Goal: Information Seeking & Learning: Learn about a topic

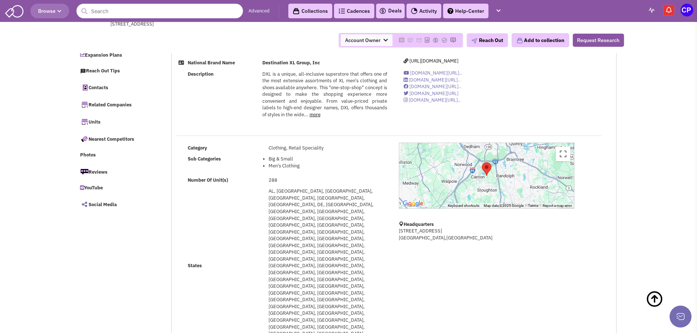
select select
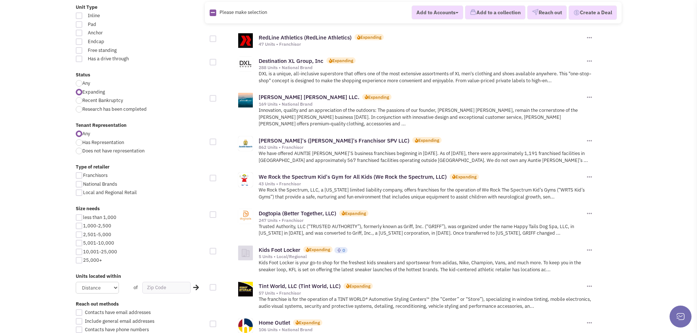
scroll to position [219, 0]
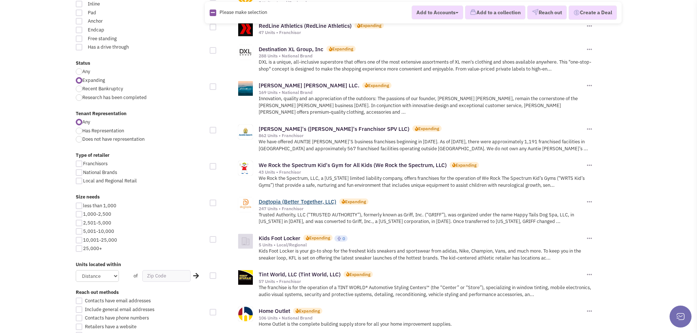
click at [271, 198] on link "Dogtopia (Better Together, LLC)" at bounding box center [298, 201] width 78 height 7
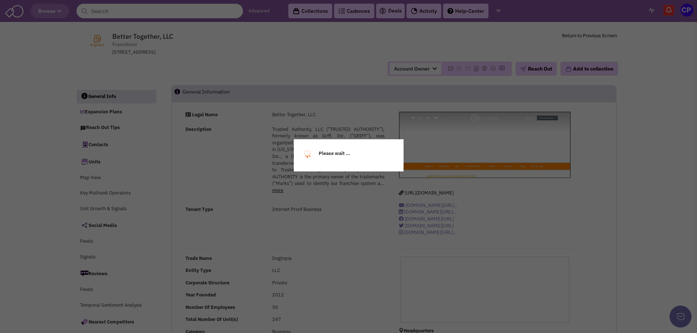
select select
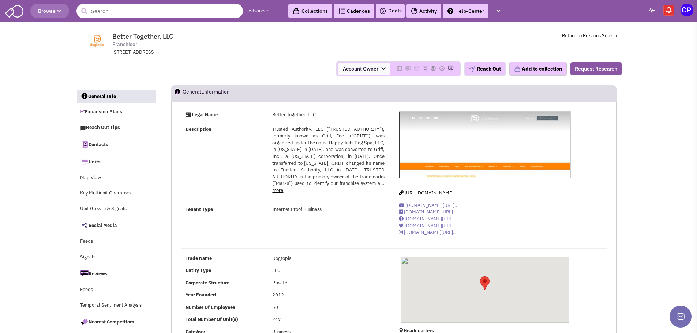
select select
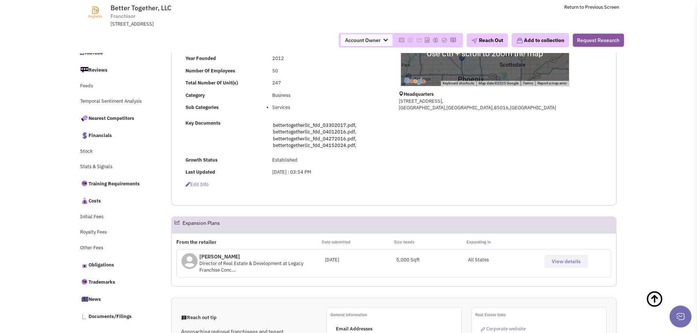
scroll to position [219, 0]
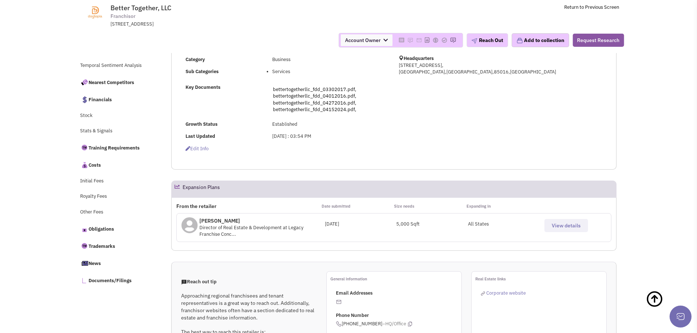
click at [562, 228] on span "View details" at bounding box center [566, 225] width 29 height 7
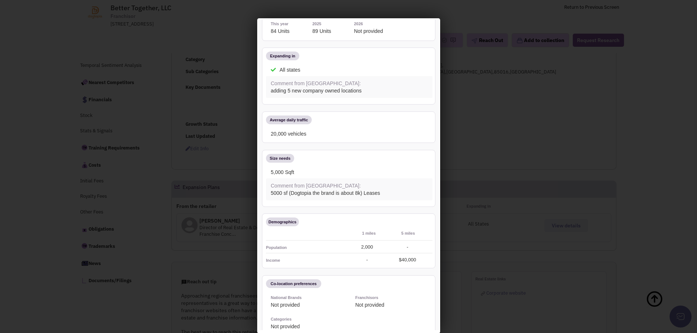
scroll to position [0, 0]
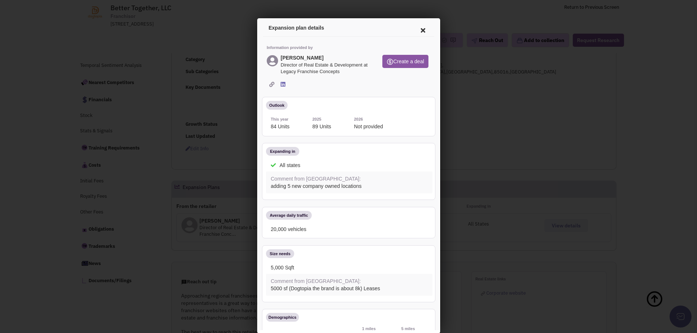
click at [269, 81] on icon at bounding box center [270, 83] width 5 height 5
drag, startPoint x: 415, startPoint y: 28, endPoint x: 649, endPoint y: 30, distance: 234.1
click at [415, 28] on icon at bounding box center [421, 29] width 15 height 18
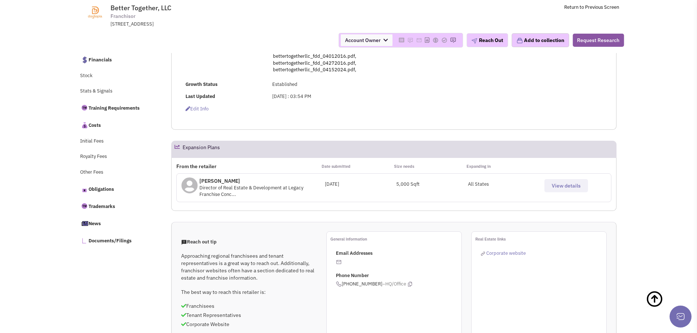
scroll to position [329, 0]
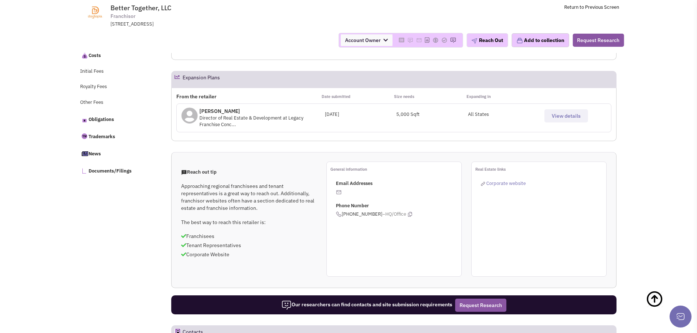
click at [338, 191] on img at bounding box center [339, 192] width 6 height 6
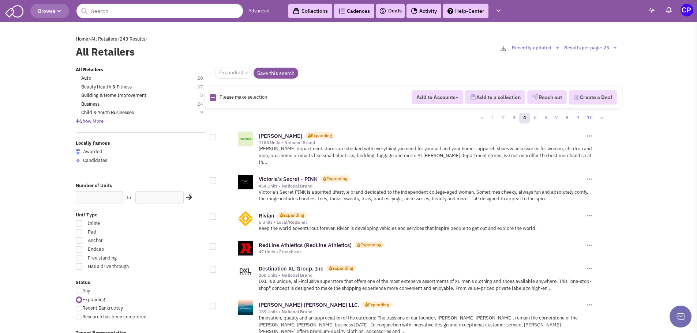
scroll to position [219, 0]
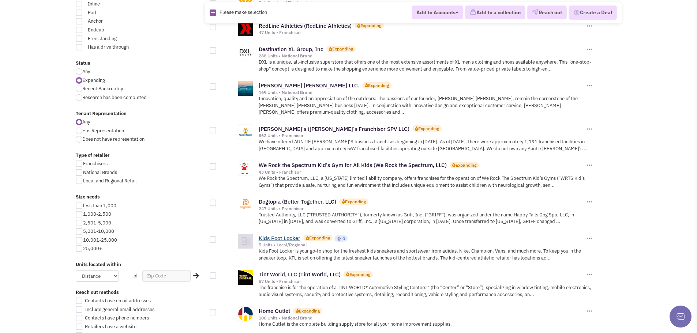
click at [281, 235] on link "Kids Foot Locker" at bounding box center [280, 238] width 42 height 7
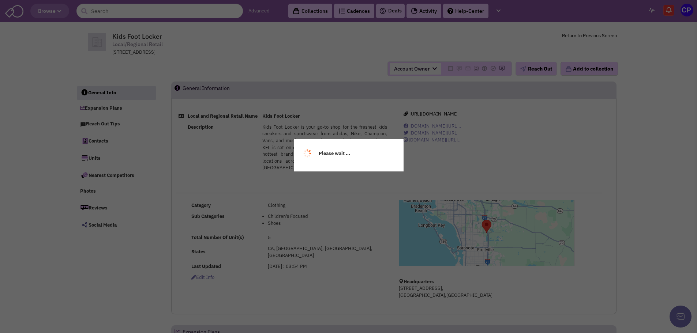
select select
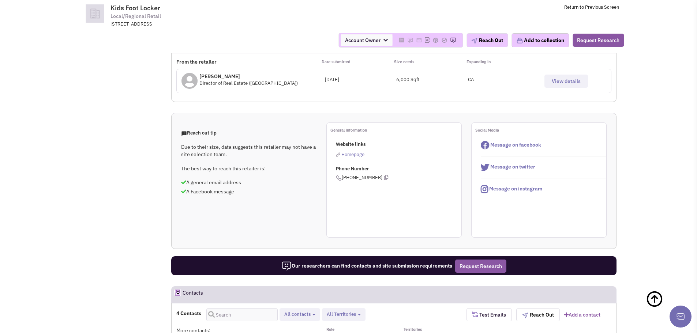
scroll to position [183, 0]
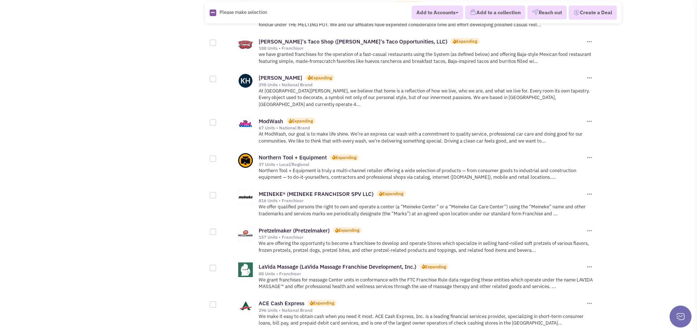
scroll to position [784, 0]
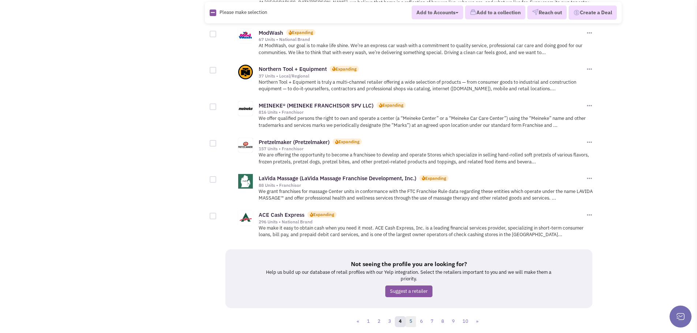
click at [410, 316] on link "5" at bounding box center [410, 321] width 11 height 11
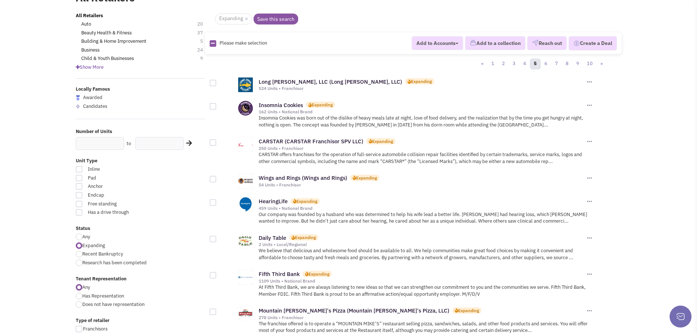
scroll to position [73, 0]
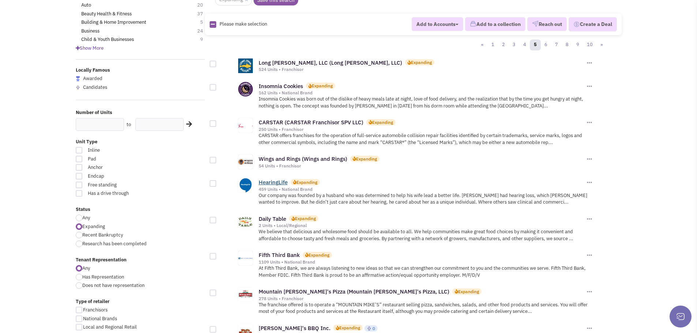
click at [269, 185] on link "HearingLife" at bounding box center [273, 182] width 29 height 7
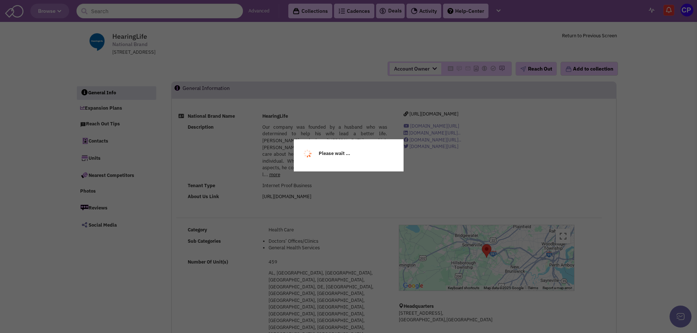
select select
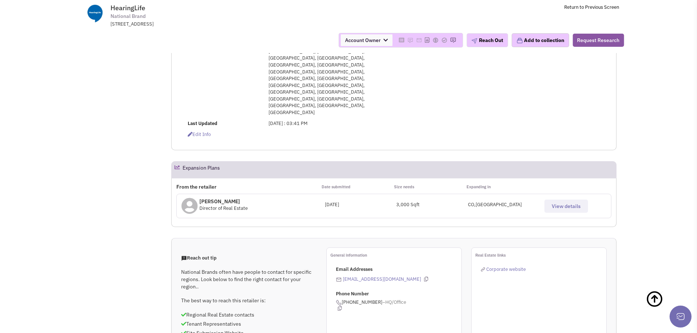
scroll to position [252, 0]
click at [564, 203] on span "View details" at bounding box center [566, 206] width 29 height 7
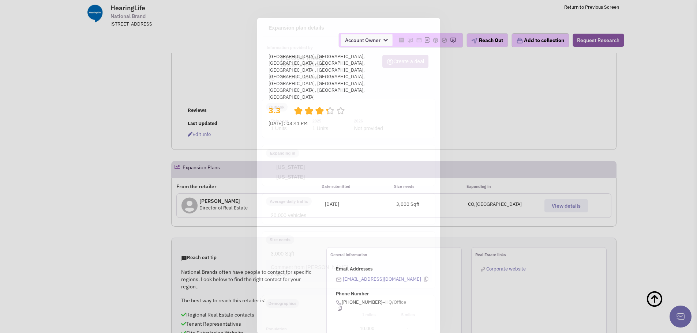
scroll to position [0, 0]
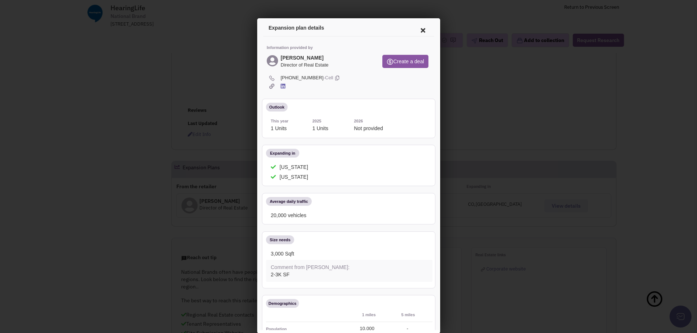
click at [417, 30] on icon at bounding box center [421, 29] width 15 height 18
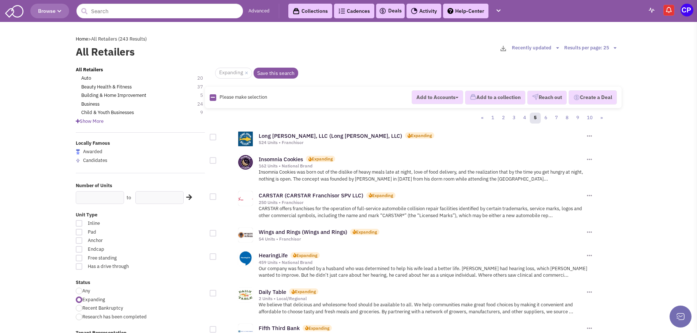
scroll to position [73, 0]
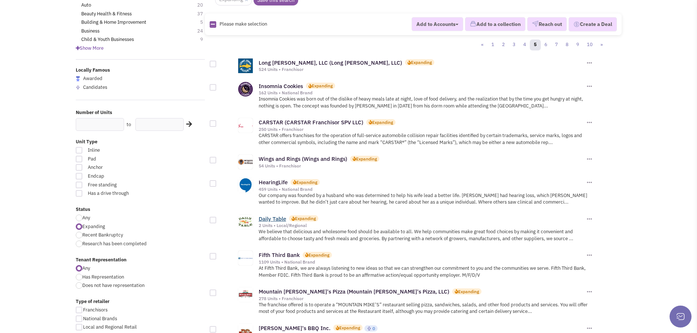
click at [273, 219] on link "Daily Table" at bounding box center [272, 218] width 27 height 7
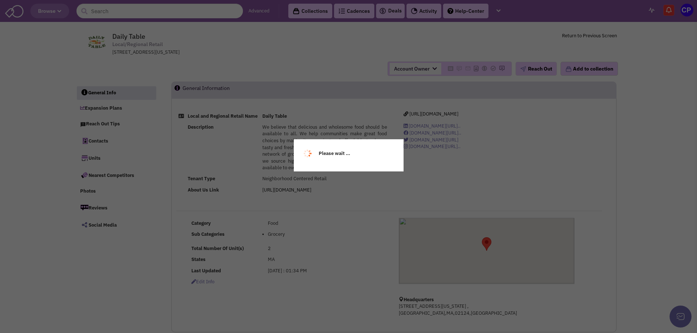
select select
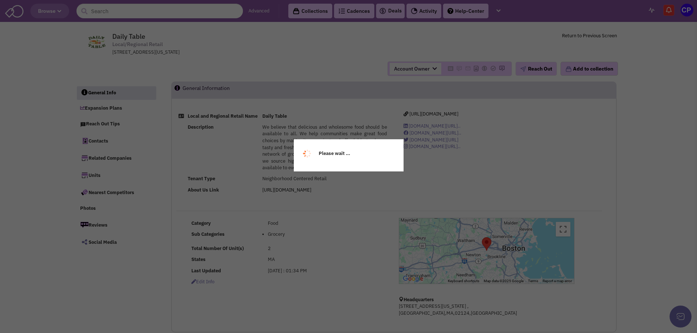
select select
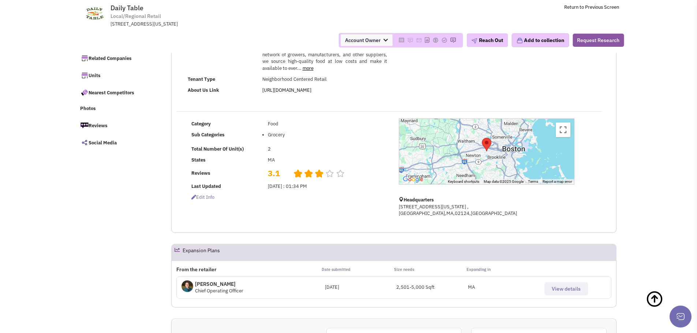
scroll to position [37, 0]
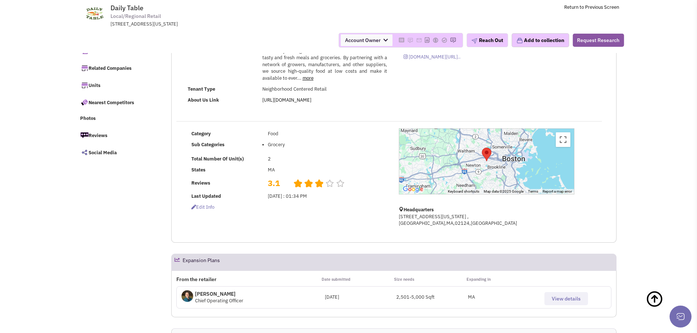
click at [306, 81] on link "more" at bounding box center [308, 78] width 11 height 6
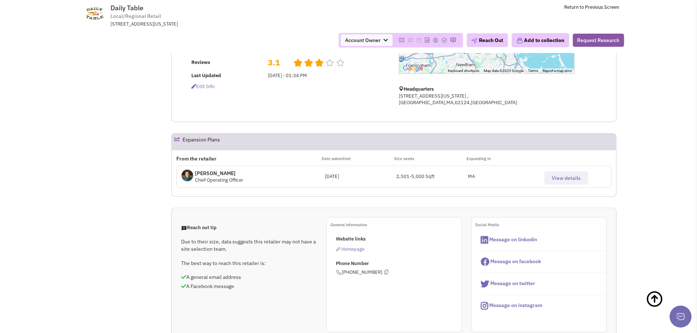
scroll to position [219, 0]
drag, startPoint x: 129, startPoint y: 1, endPoint x: 568, endPoint y: 184, distance: 475.7
click at [568, 180] on span "View details" at bounding box center [566, 177] width 29 height 7
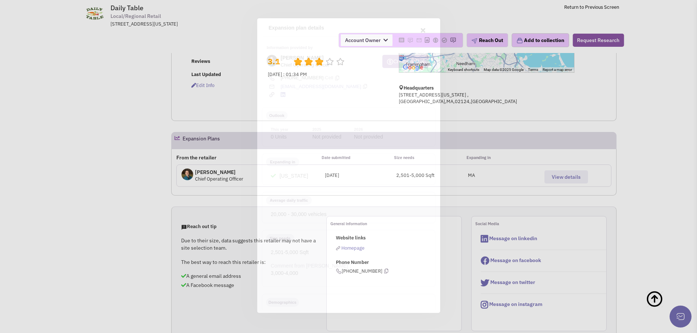
scroll to position [0, 0]
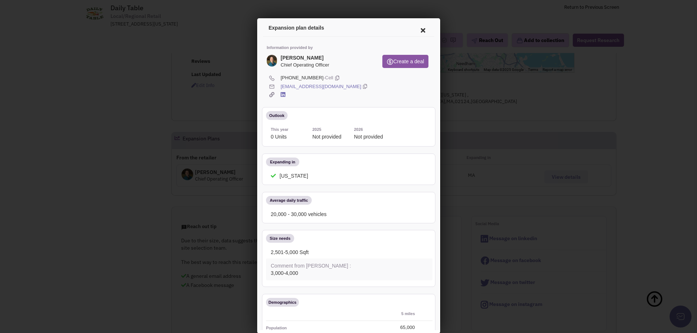
click at [417, 30] on icon at bounding box center [421, 29] width 15 height 18
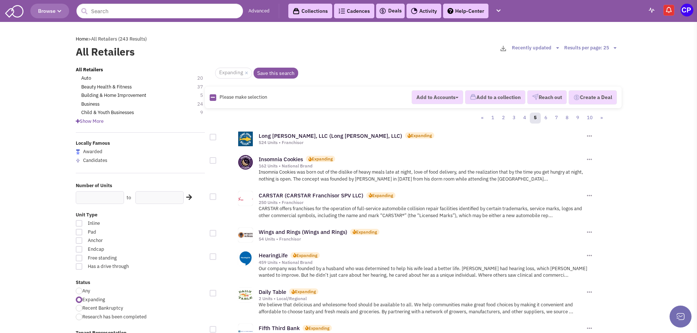
scroll to position [73, 0]
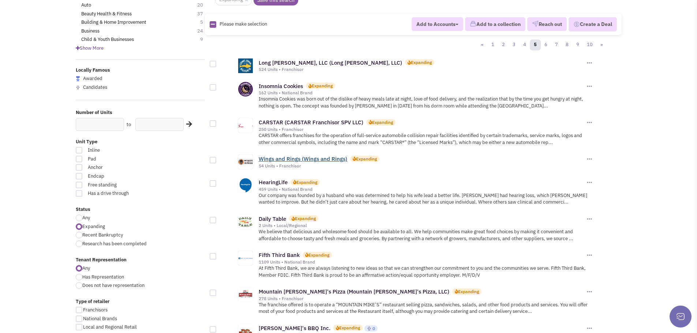
click at [284, 159] on link "Wings and Rings (Wings and Rings)" at bounding box center [303, 158] width 89 height 7
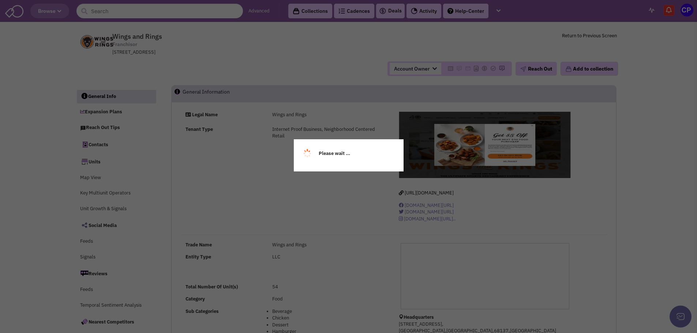
select select
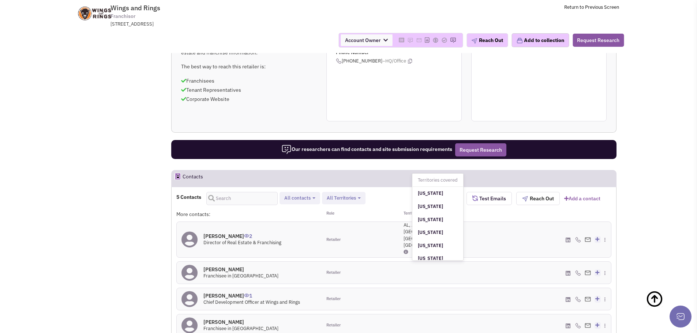
scroll to position [212, 0]
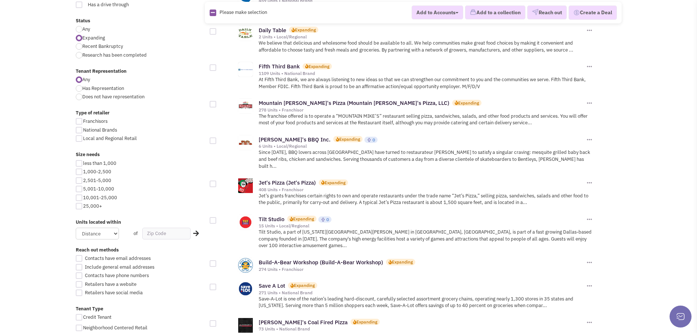
scroll to position [293, 0]
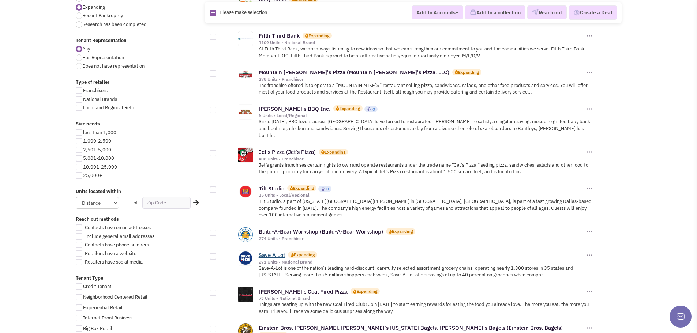
click at [269, 252] on link "Save A Lot" at bounding box center [272, 255] width 26 height 7
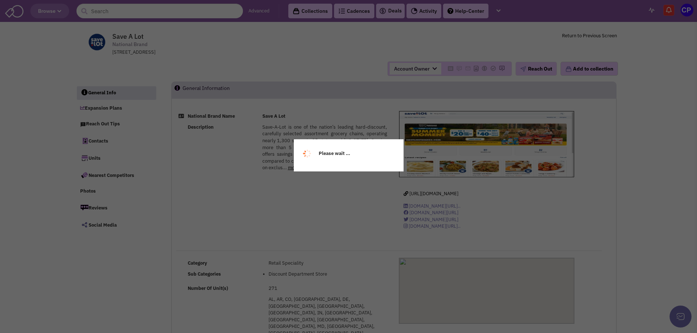
select select
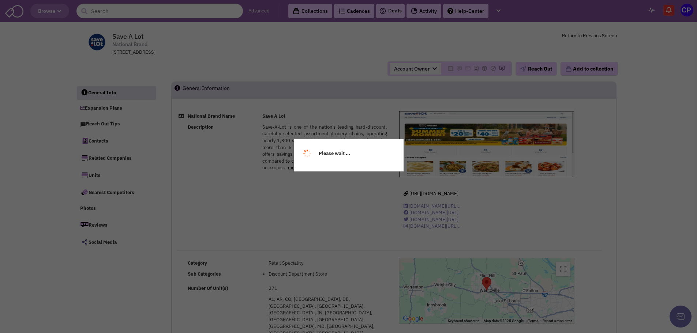
select select
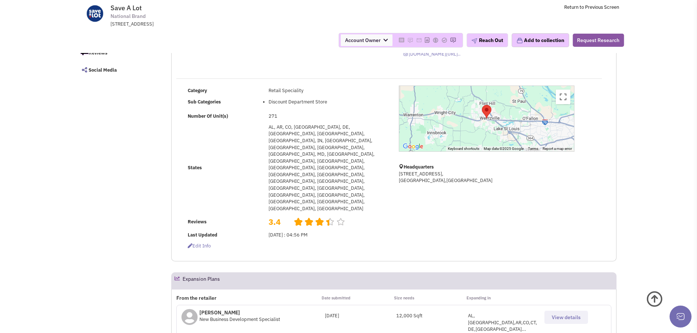
scroll to position [146, 0]
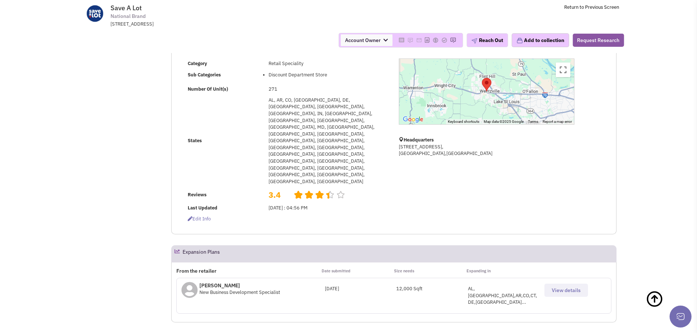
click at [564, 287] on span "View details" at bounding box center [566, 290] width 29 height 7
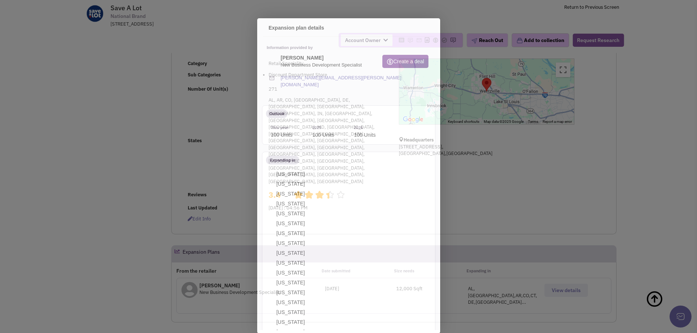
scroll to position [0, 0]
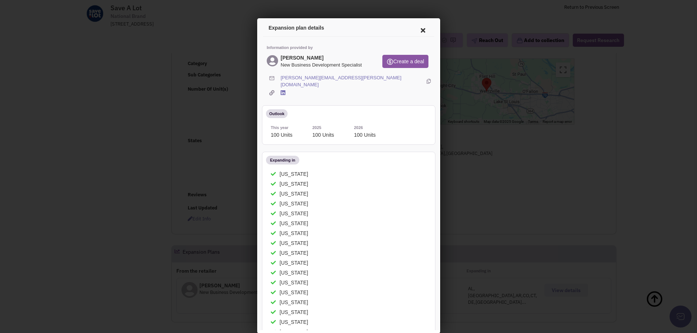
click at [414, 30] on icon at bounding box center [421, 29] width 15 height 18
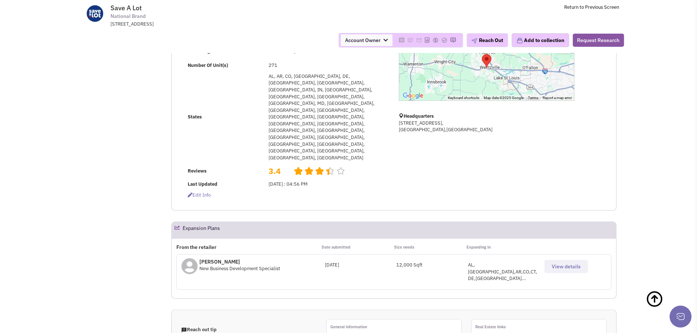
scroll to position [219, 0]
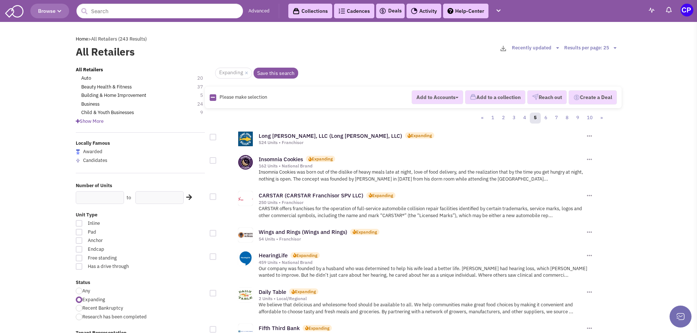
scroll to position [293, 0]
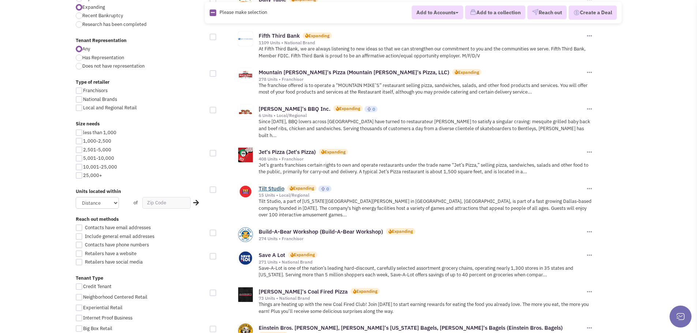
click at [265, 185] on link "Tilt Studio" at bounding box center [272, 188] width 26 height 7
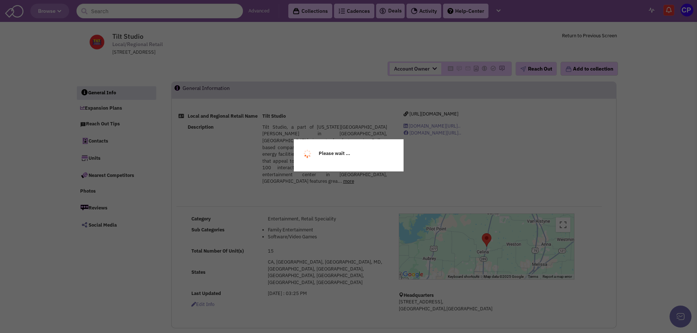
select select
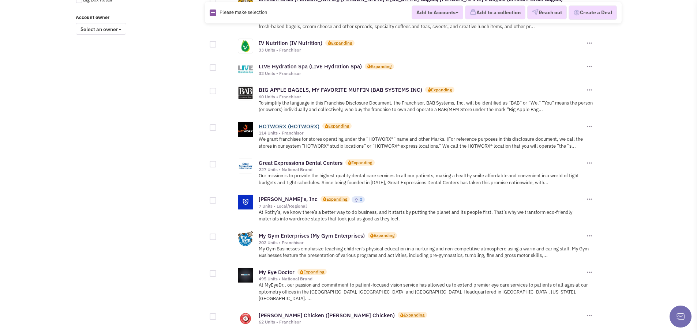
scroll to position [622, 0]
click at [273, 159] on link "Great Expressions Dental Centers" at bounding box center [301, 162] width 84 height 7
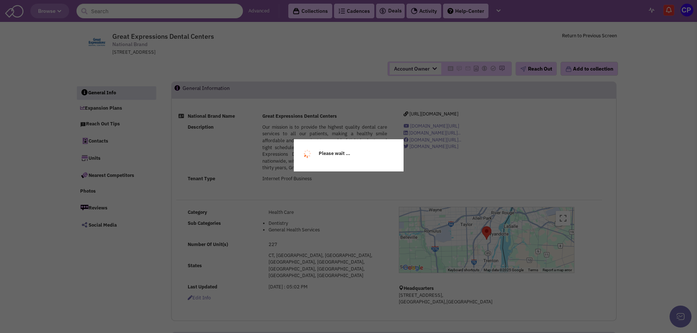
select select
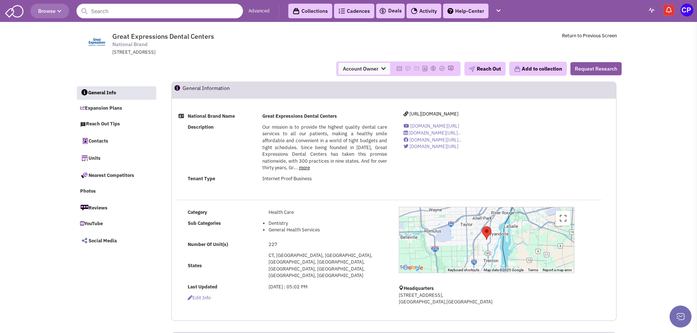
select select
click at [303, 169] on link "more" at bounding box center [304, 168] width 11 height 6
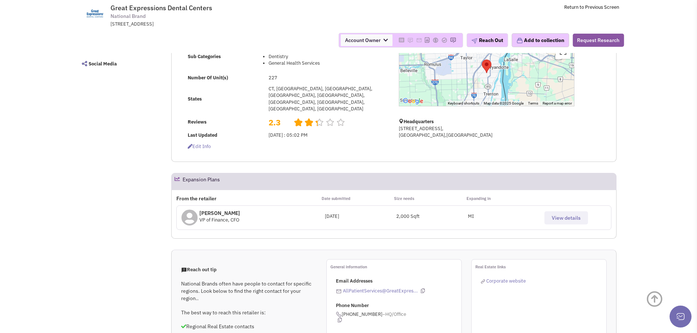
scroll to position [146, 0]
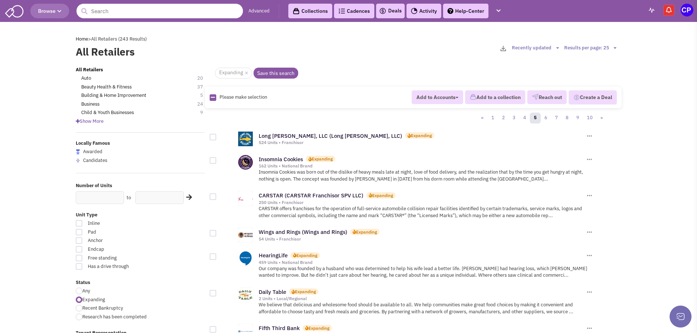
scroll to position [622, 0]
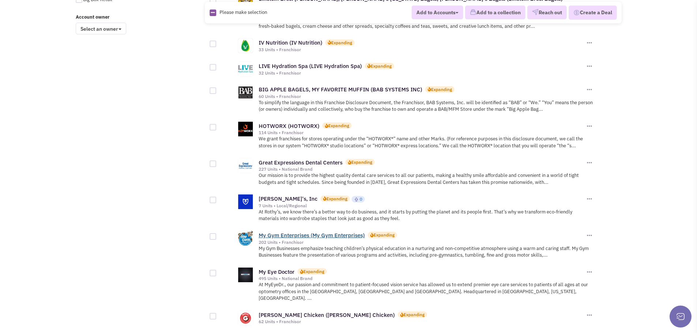
click at [273, 232] on link "My Gym Enterprises (My Gym Enterprises)" at bounding box center [312, 235] width 106 height 7
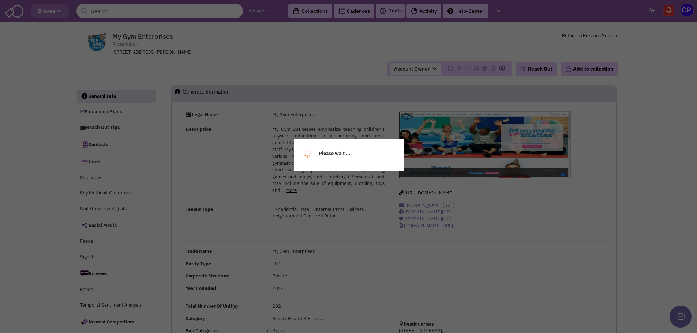
select select
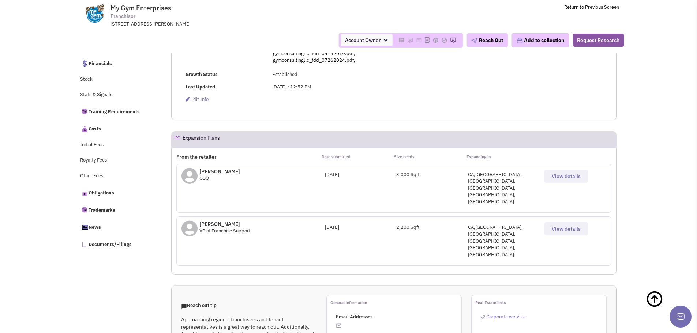
scroll to position [256, 0]
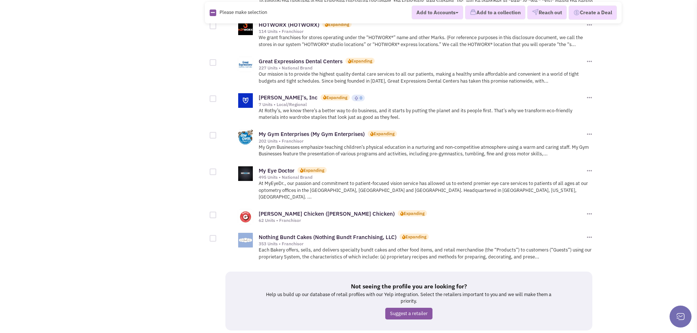
scroll to position [732, 0]
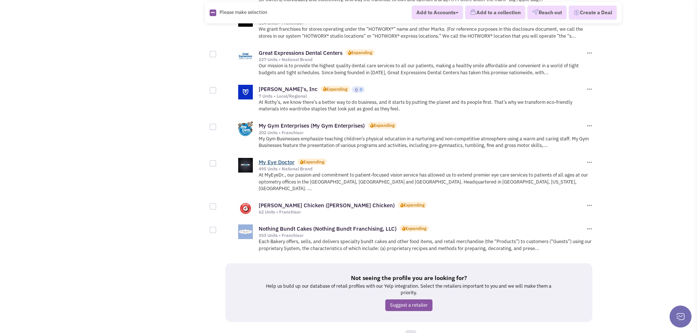
click at [272, 159] on link "My Eye Doctor" at bounding box center [277, 162] width 36 height 7
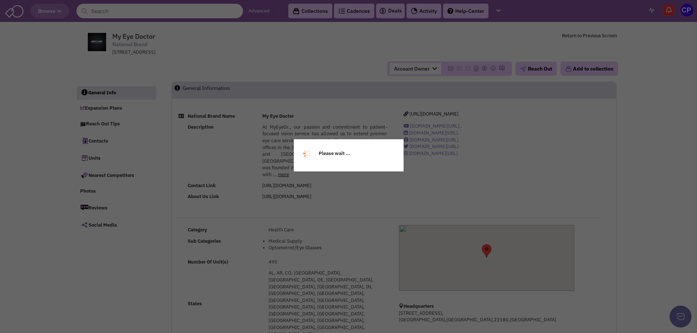
select select
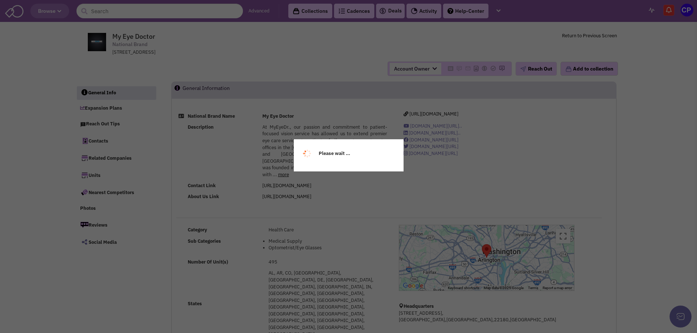
select select
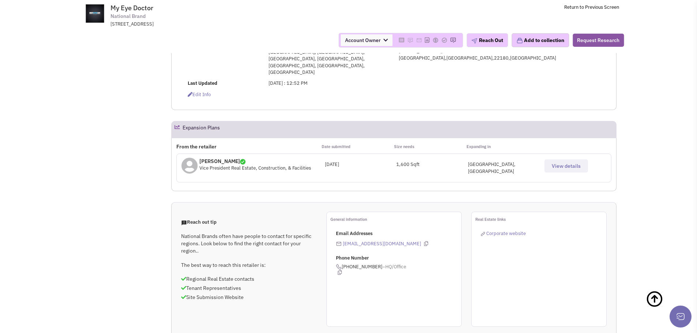
scroll to position [110, 0]
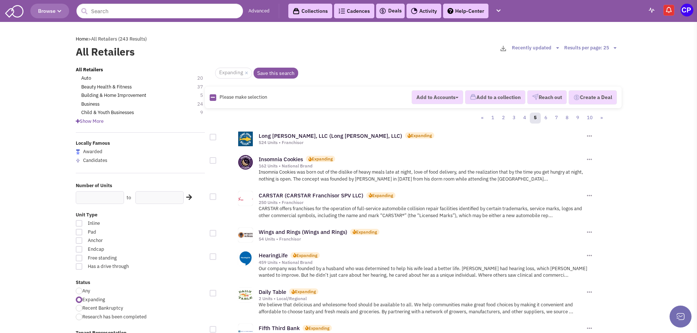
scroll to position [732, 0]
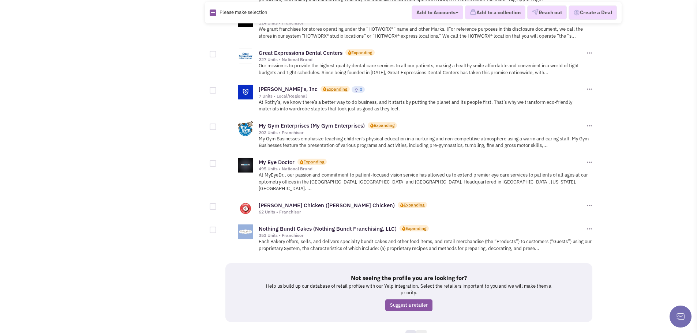
click at [420, 330] on link "6" at bounding box center [421, 335] width 11 height 11
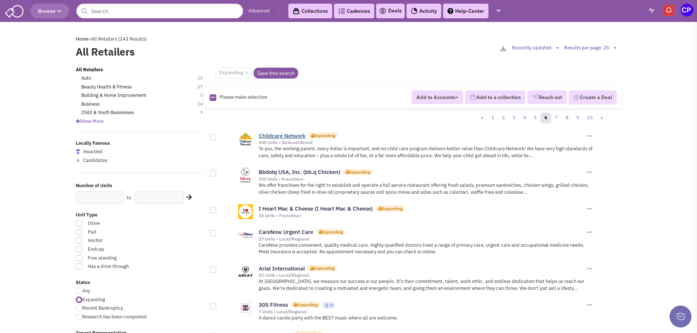
click at [275, 136] on link "Childcare Network" at bounding box center [282, 135] width 47 height 7
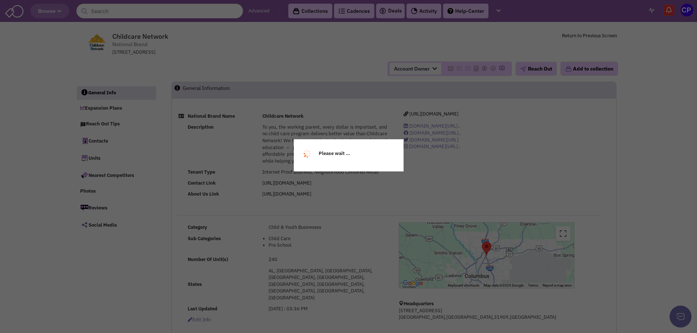
select select
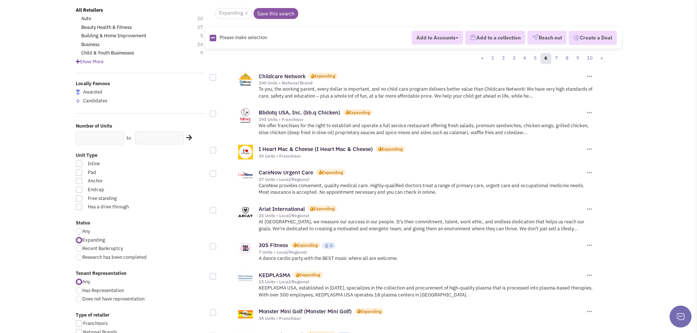
scroll to position [73, 0]
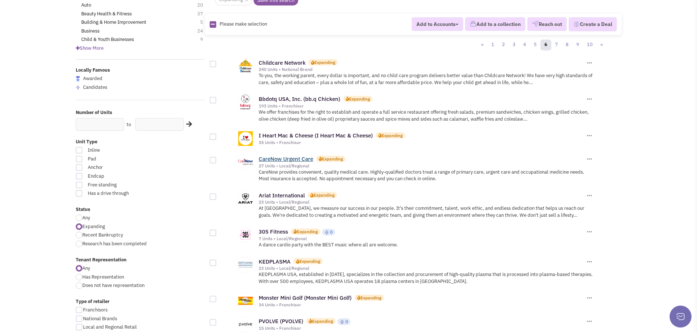
click at [275, 162] on link "CareNow Urgent Care" at bounding box center [286, 158] width 55 height 7
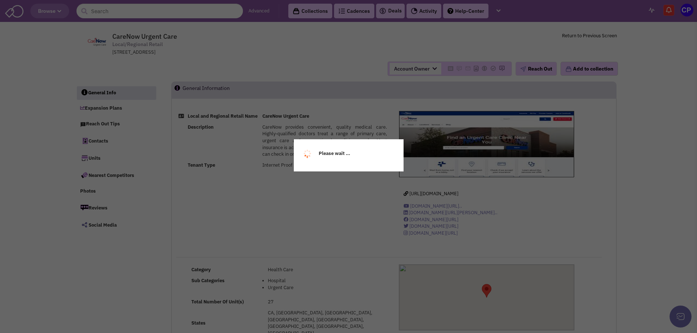
select select
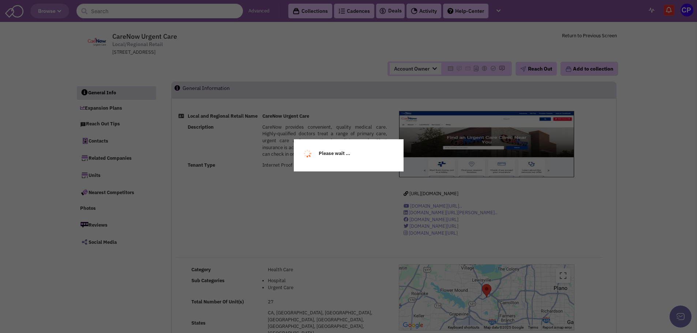
select select
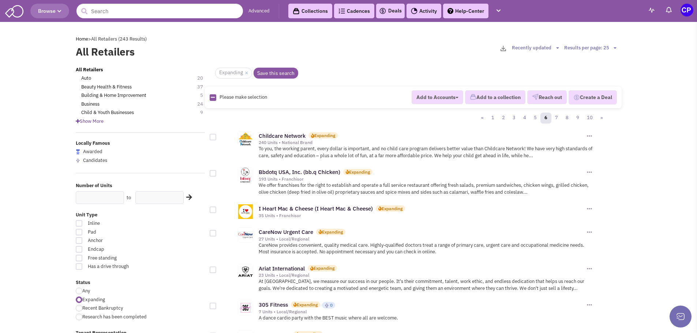
scroll to position [73, 0]
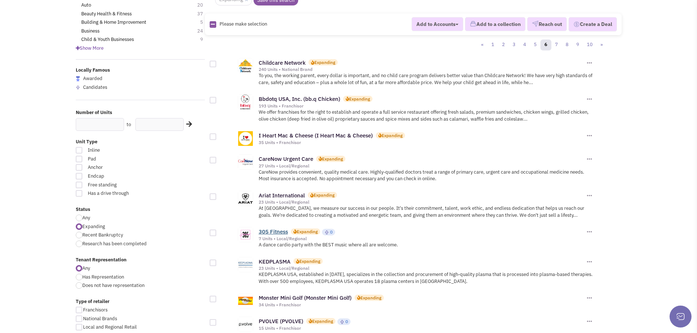
click at [281, 232] on link "305 Fitness" at bounding box center [273, 231] width 29 height 7
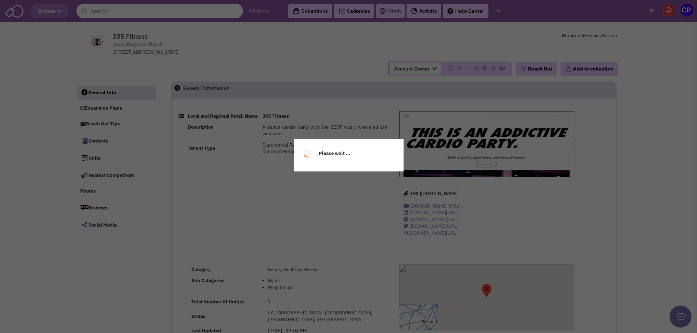
select select
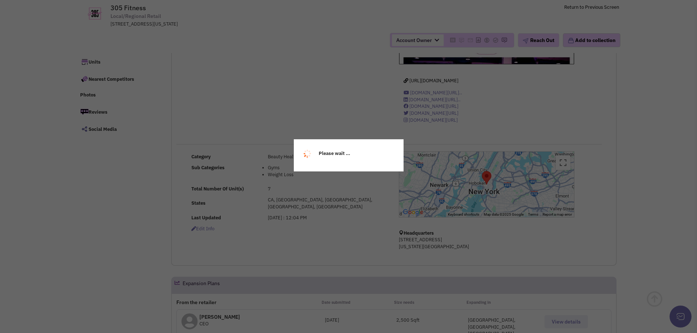
select select
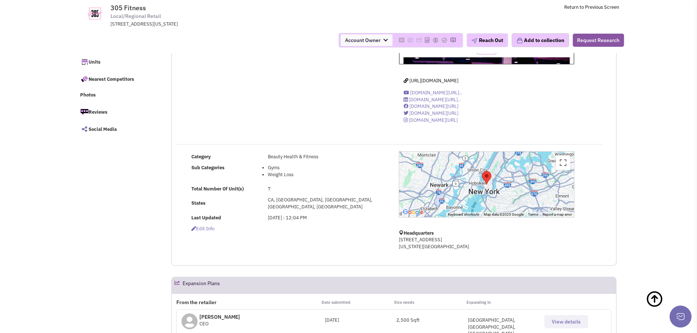
scroll to position [73, 0]
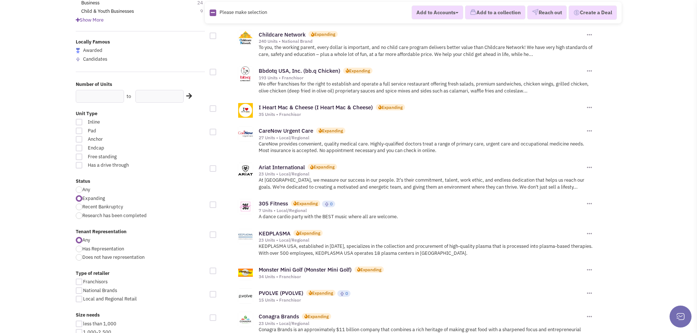
scroll to position [183, 0]
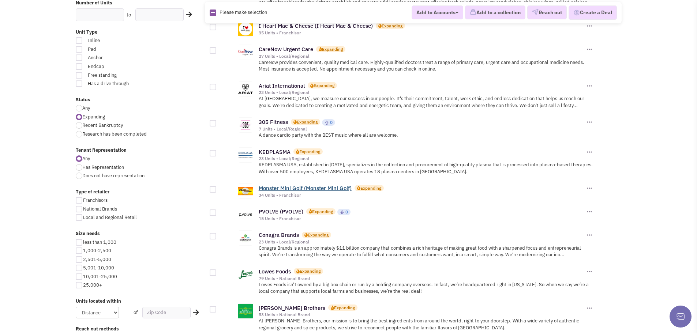
click at [283, 187] on link "Monster Mini Golf (Monster Mini Golf)" at bounding box center [305, 188] width 93 height 7
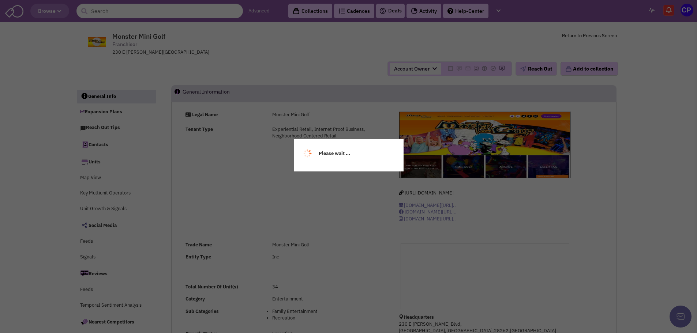
select select
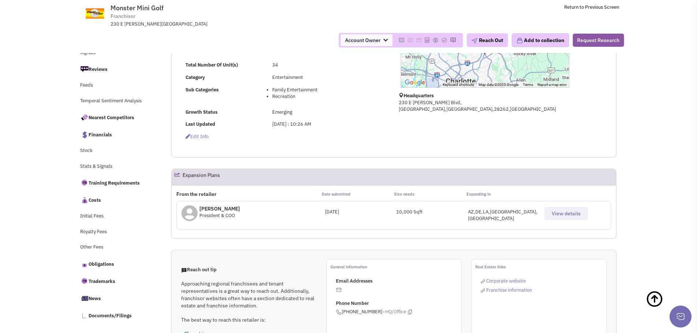
scroll to position [183, 0]
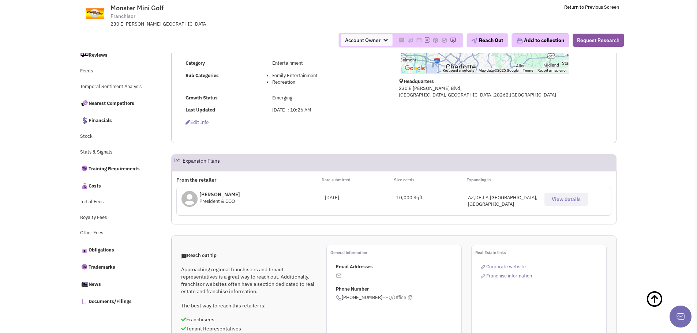
click at [570, 199] on span "View details" at bounding box center [566, 199] width 29 height 7
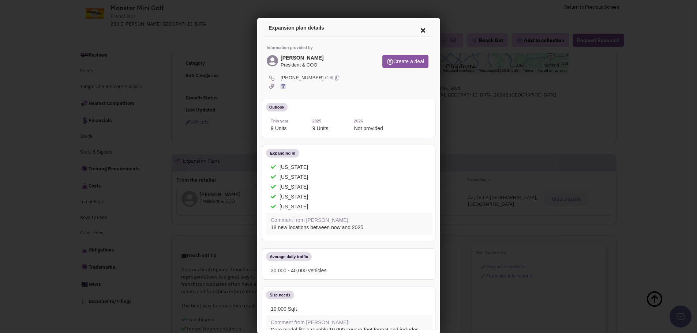
click at [417, 30] on icon at bounding box center [421, 29] width 15 height 18
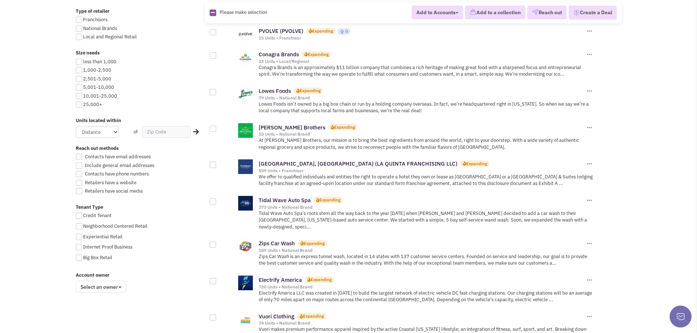
scroll to position [402, 0]
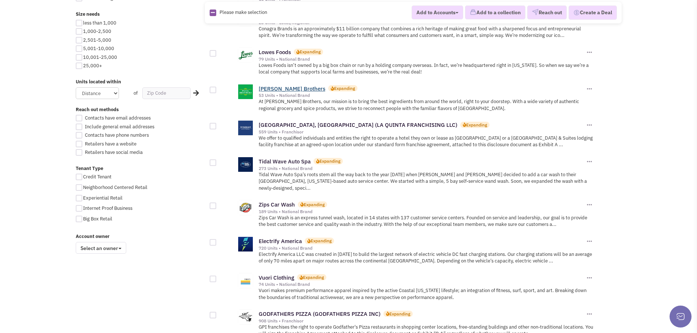
click at [269, 89] on link "[PERSON_NAME] Brothers" at bounding box center [292, 88] width 67 height 7
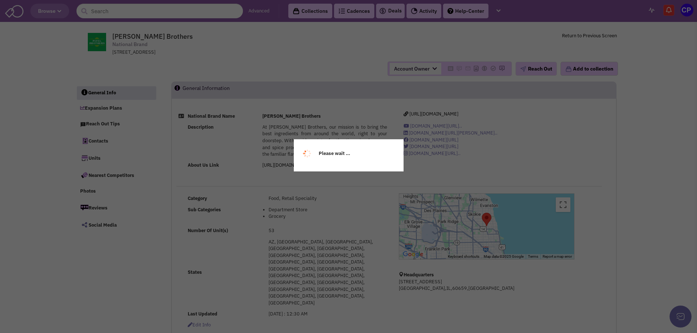
select select
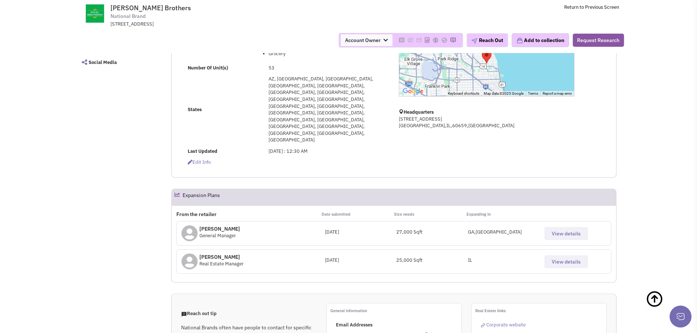
scroll to position [127, 0]
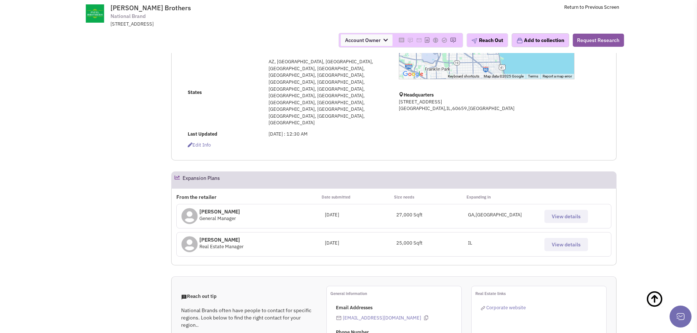
select select
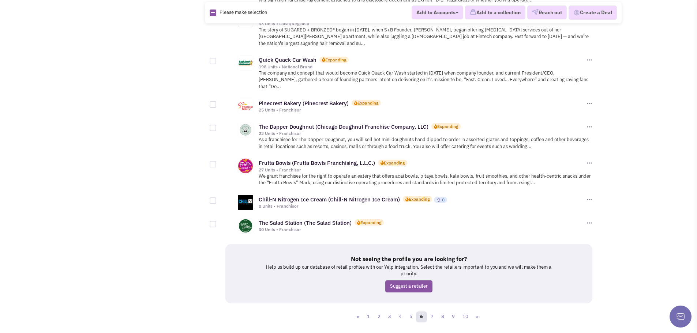
scroll to position [738, 0]
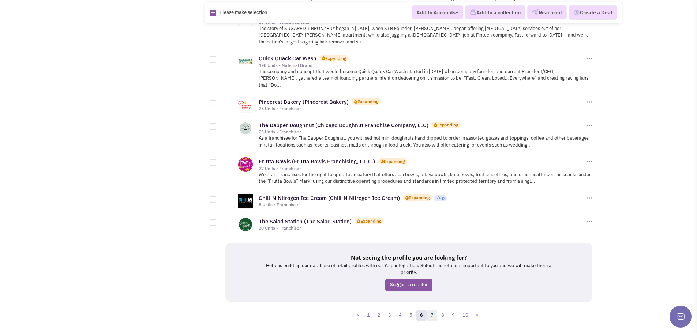
click at [433, 310] on link "7" at bounding box center [432, 315] width 11 height 11
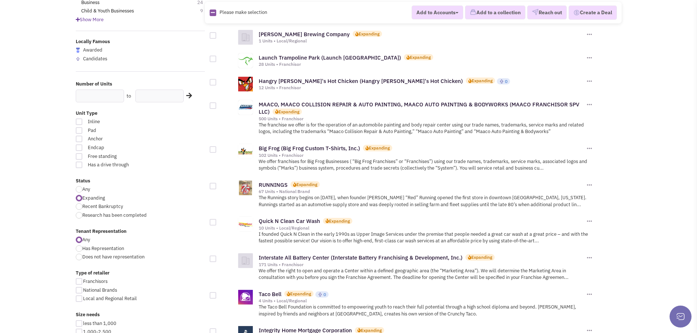
scroll to position [146, 0]
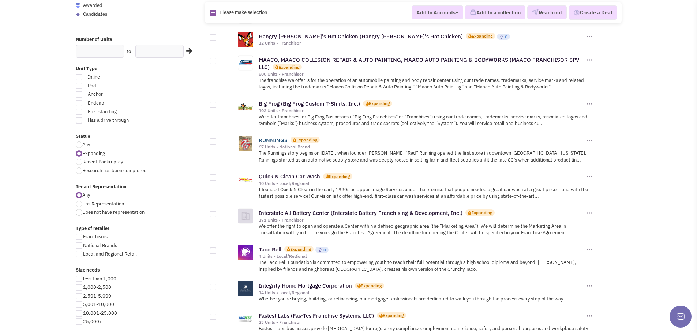
click at [272, 140] on link "RUNNINGS" at bounding box center [273, 140] width 29 height 7
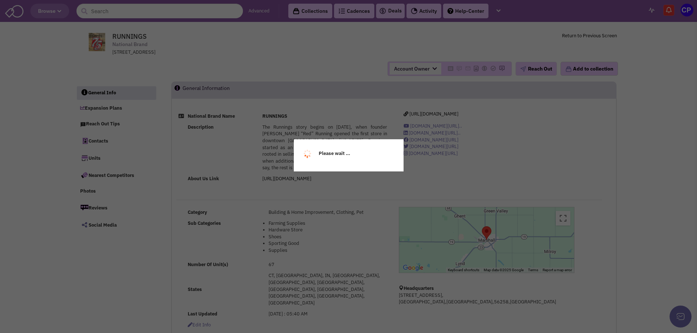
select select
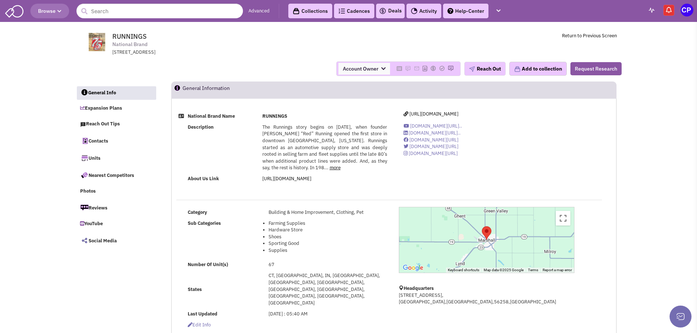
select select
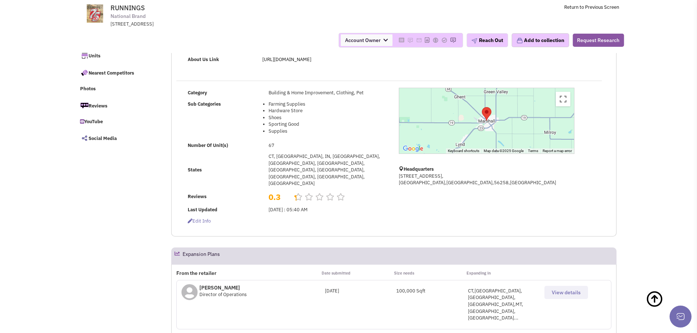
scroll to position [110, 0]
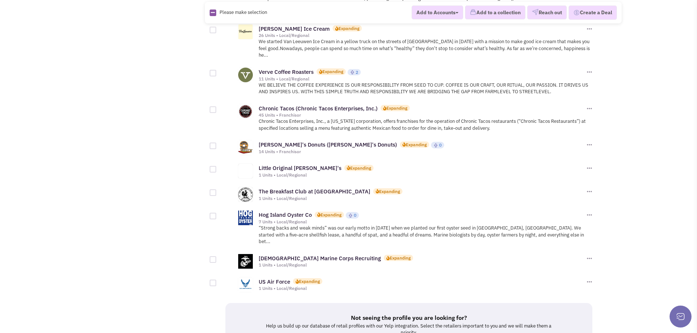
scroll to position [695, 0]
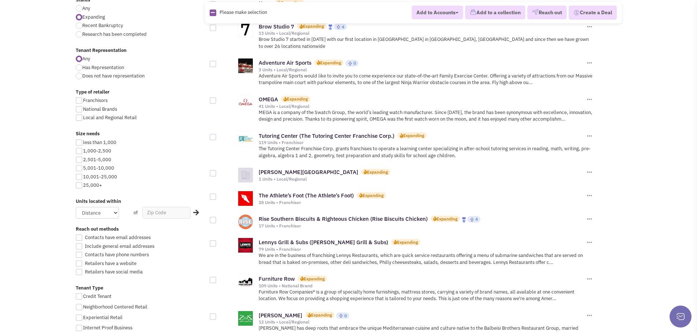
scroll to position [293, 0]
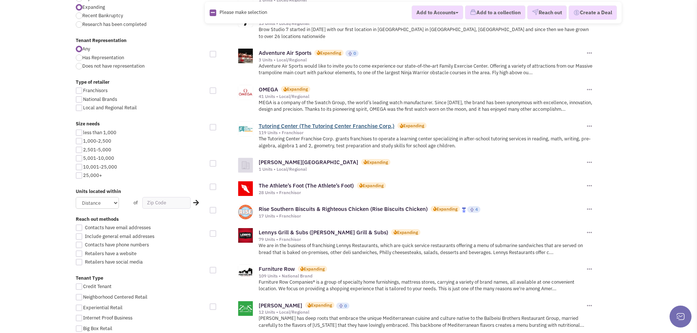
click at [292, 123] on link "Tutoring Center (The Tutoring Center Franchise Corp.)" at bounding box center [327, 126] width 136 height 7
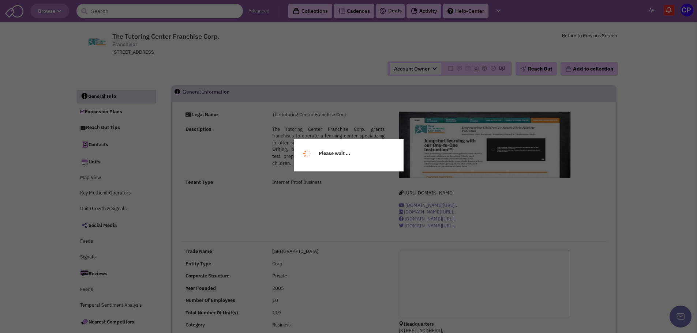
select select
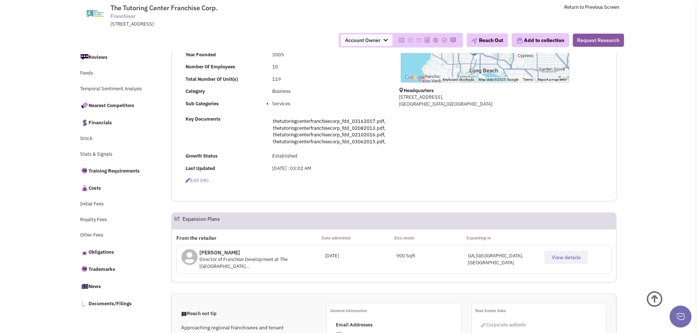
scroll to position [183, 0]
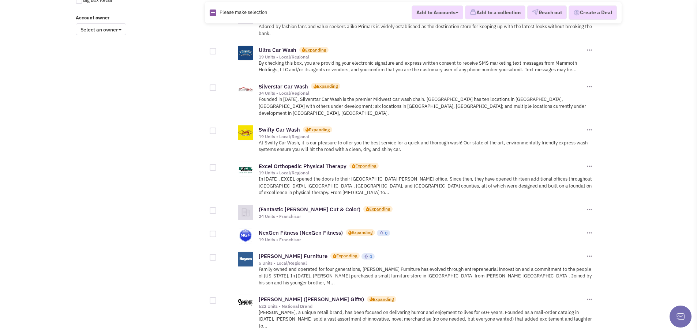
scroll to position [622, 0]
click at [288, 229] on link "NexGen Fitness (NexGen Fitness)" at bounding box center [301, 232] width 84 height 7
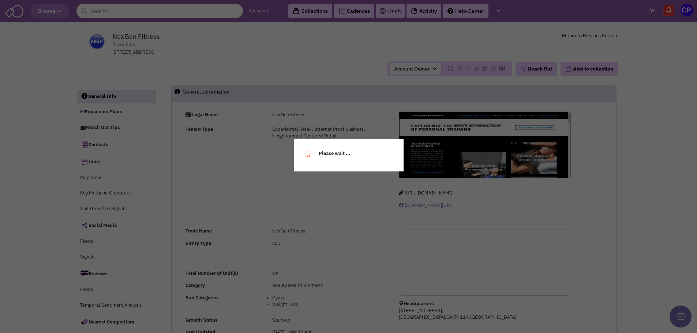
select select
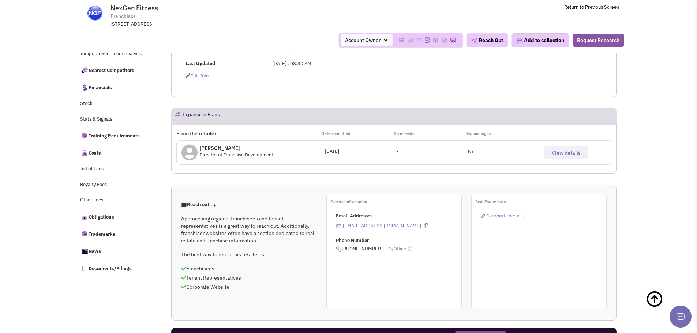
scroll to position [219, 0]
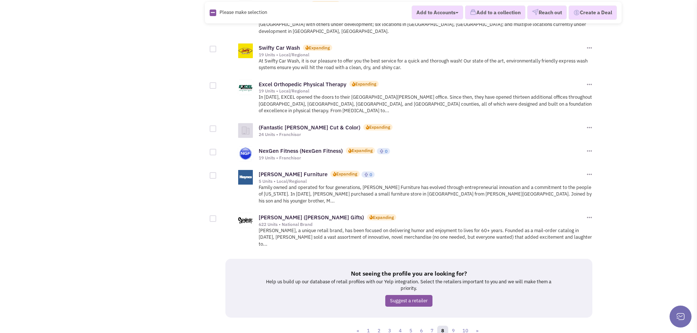
scroll to position [706, 0]
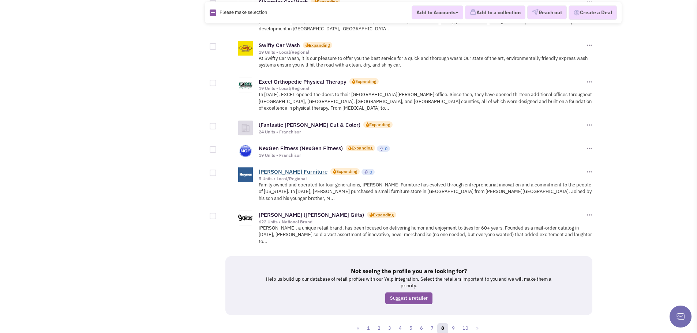
click at [274, 168] on link "Haynes Furniture" at bounding box center [293, 171] width 69 height 7
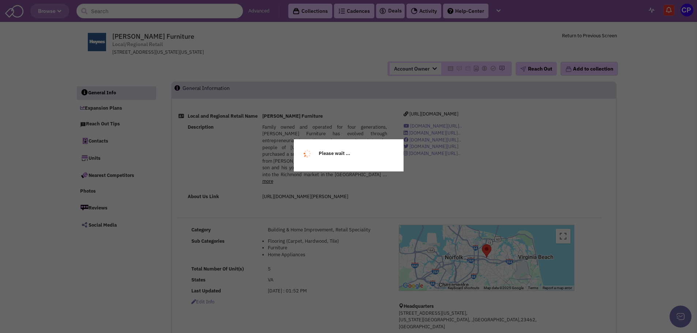
select select
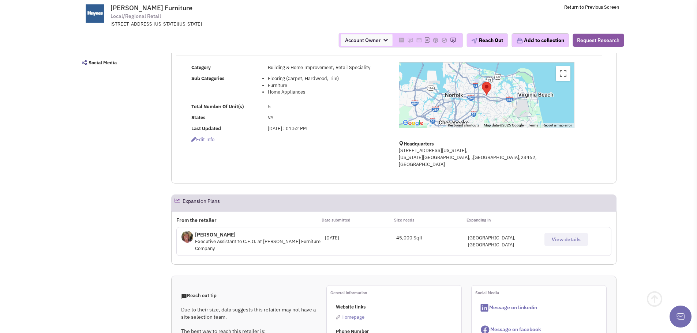
scroll to position [110, 0]
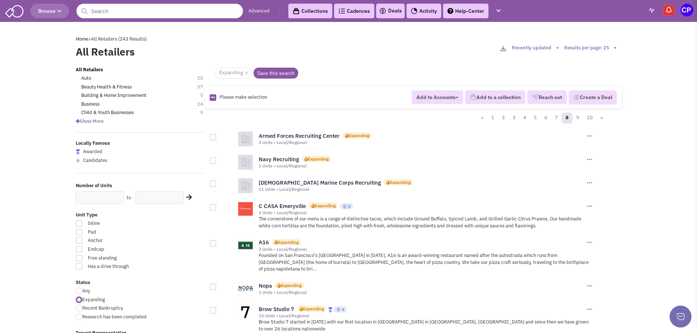
scroll to position [706, 0]
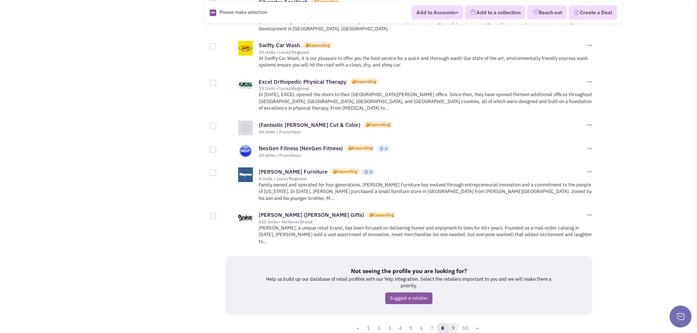
click at [452, 323] on link "9" at bounding box center [453, 328] width 11 height 11
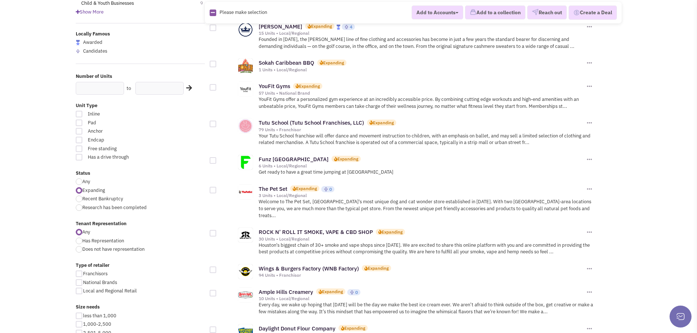
scroll to position [110, 0]
click at [274, 124] on link "Tutu School (Tutu School Franchises, LLC)" at bounding box center [311, 122] width 105 height 7
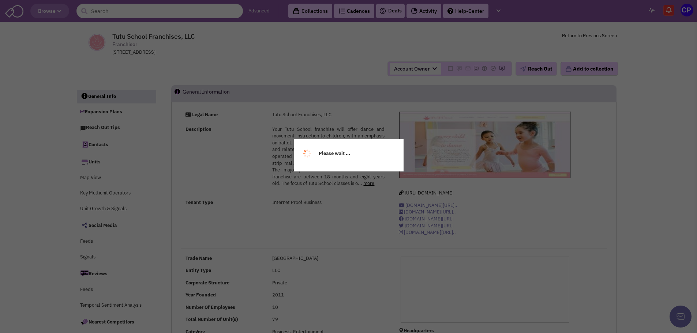
select select
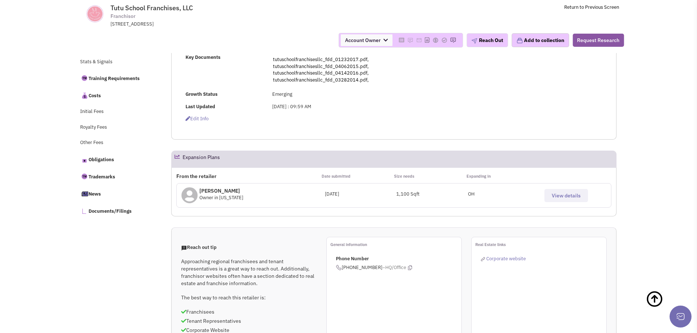
select select
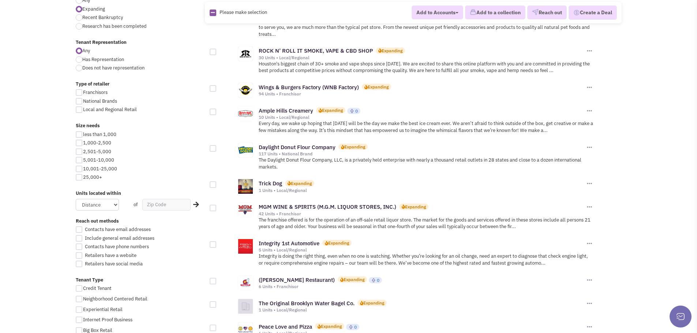
scroll to position [293, 0]
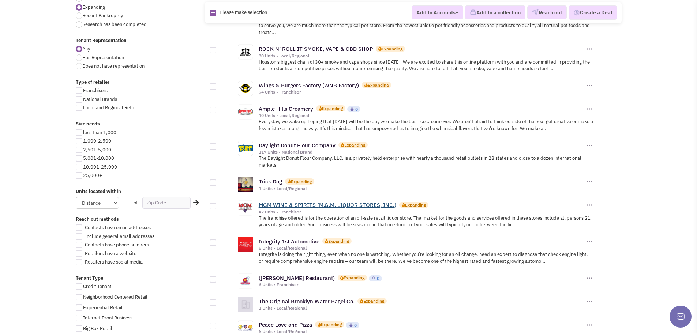
click at [273, 202] on link "MGM WINE & SPIRITS (M.G.M. LIQUOR STORES, INC.)" at bounding box center [328, 205] width 138 height 7
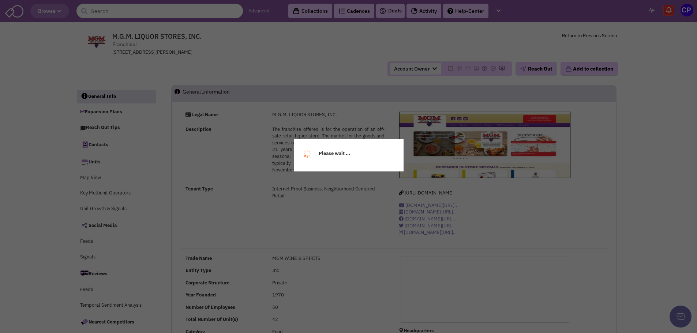
select select
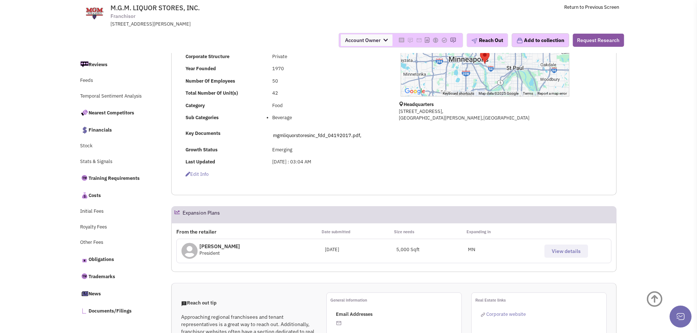
scroll to position [183, 0]
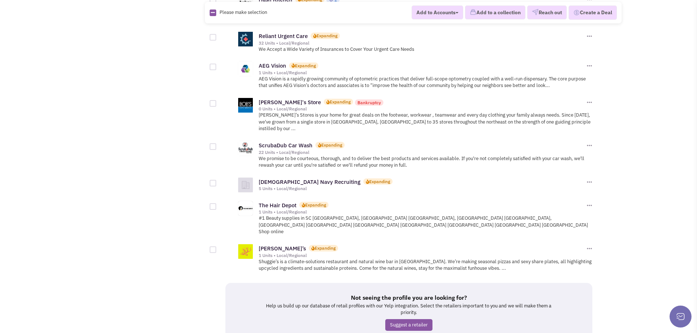
scroll to position [711, 0]
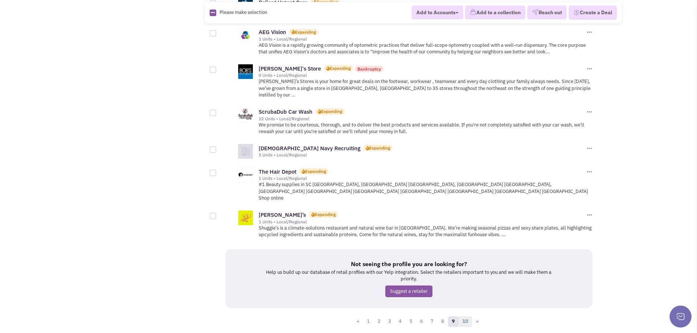
click at [467, 316] on link "10" at bounding box center [465, 321] width 14 height 11
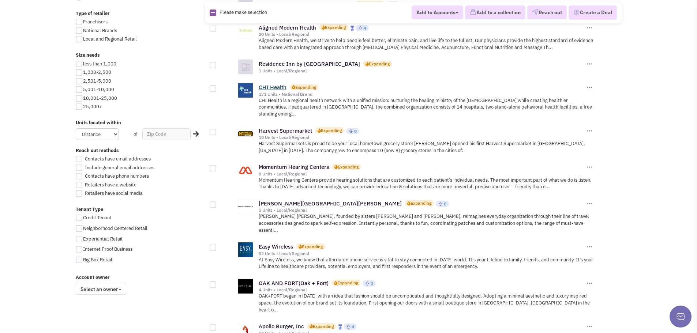
scroll to position [366, 0]
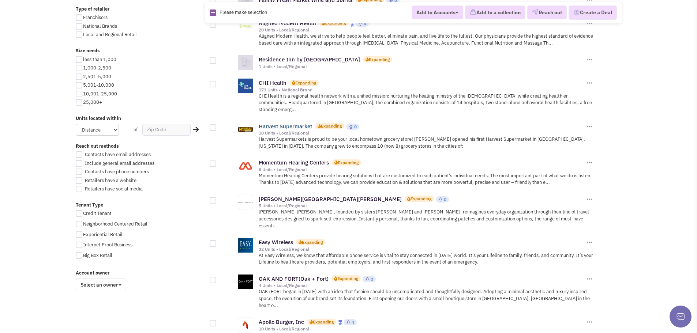
click at [280, 123] on link "Harvest Supermarket" at bounding box center [285, 126] width 53 height 7
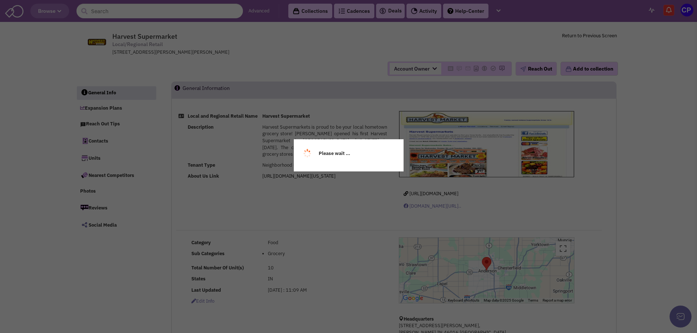
select select
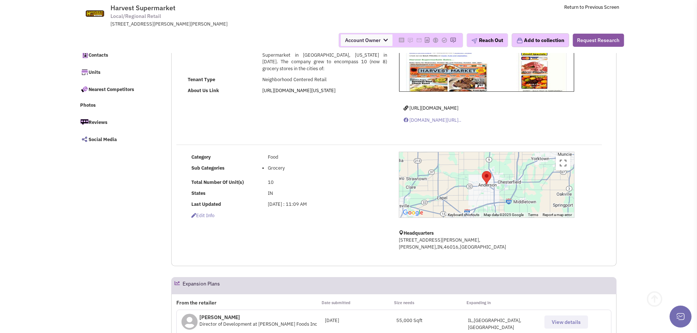
scroll to position [146, 0]
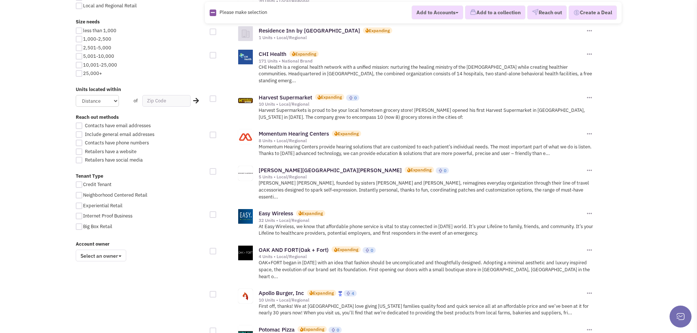
scroll to position [439, 0]
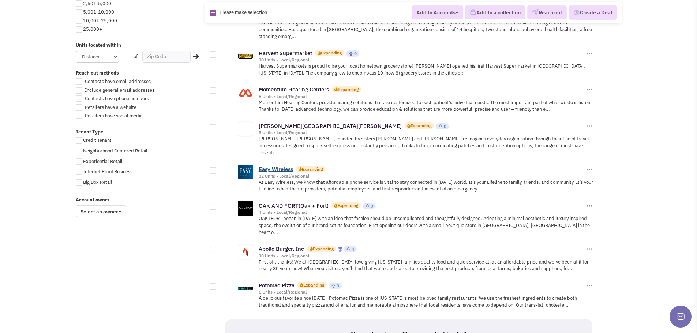
click at [269, 166] on link "Easy Wireless" at bounding box center [276, 169] width 34 height 7
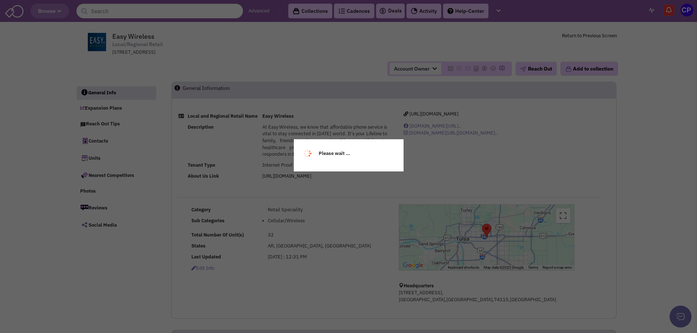
select select
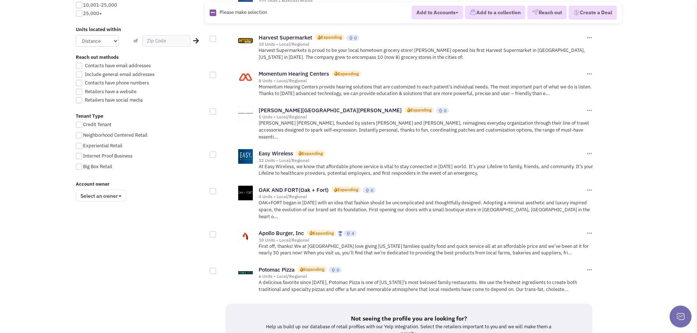
scroll to position [503, 0]
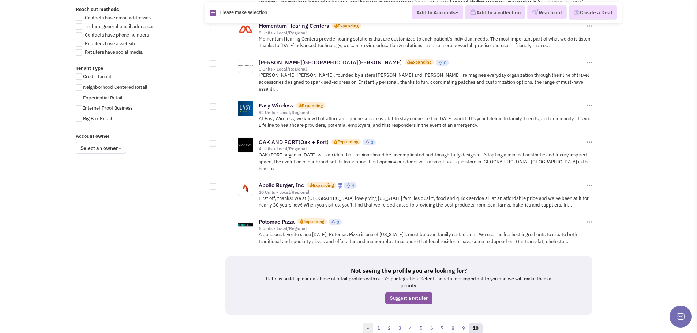
click at [371, 323] on link "«" at bounding box center [368, 328] width 11 height 11
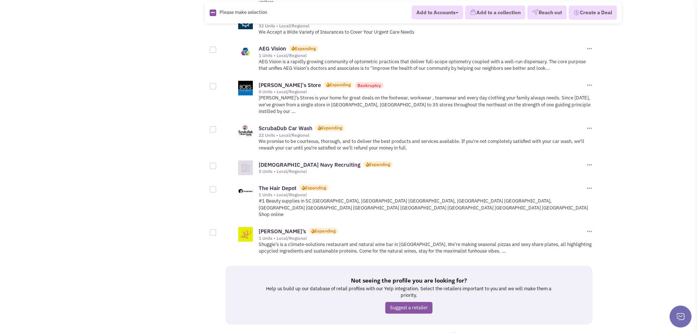
scroll to position [711, 0]
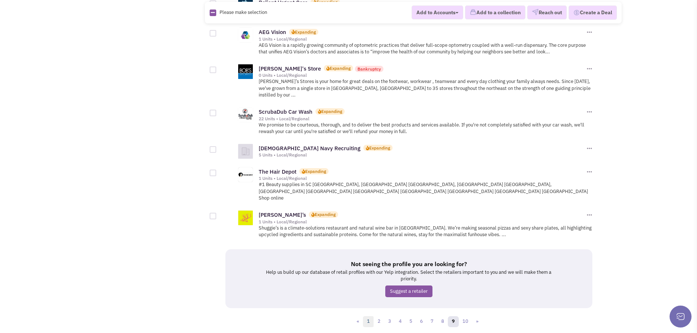
click at [369, 316] on link "1" at bounding box center [368, 321] width 11 height 11
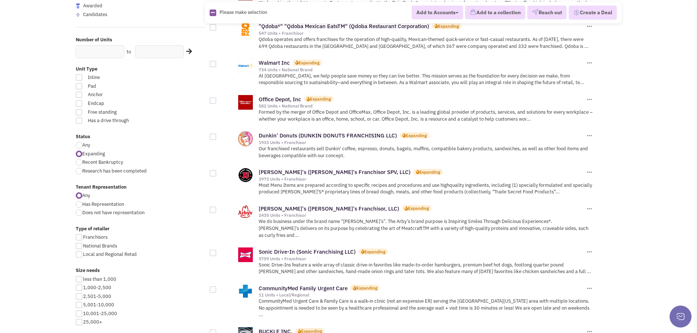
scroll to position [146, 0]
click at [273, 171] on link "Jimmy John's (Jimmy John's Franchisor SPV, LLC)" at bounding box center [335, 171] width 152 height 7
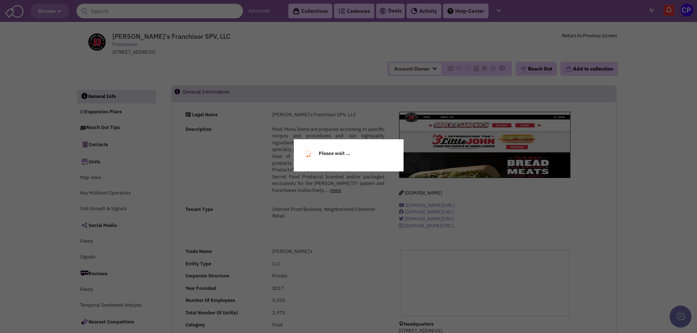
select select
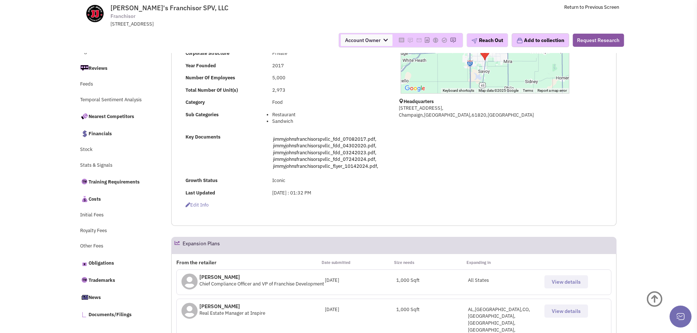
scroll to position [183, 0]
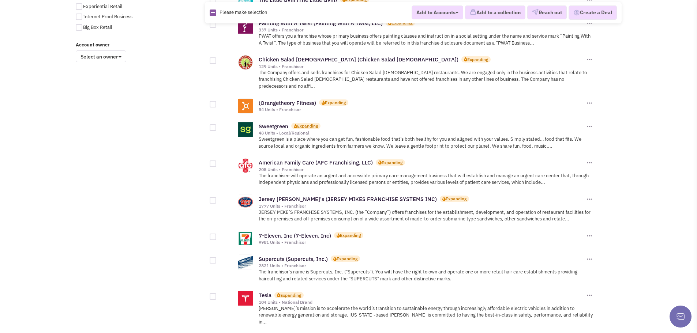
scroll to position [622, 0]
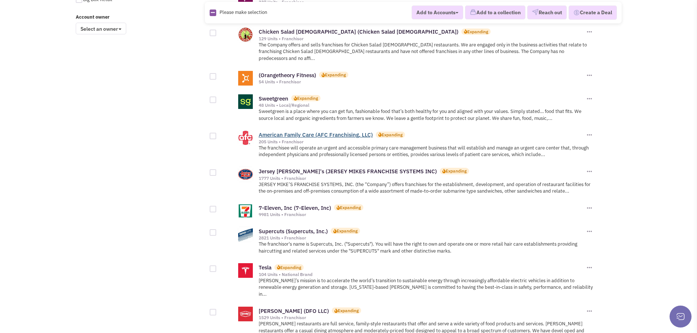
click at [287, 131] on link "American Family Care (AFC Franchising, LLC)" at bounding box center [316, 134] width 114 height 7
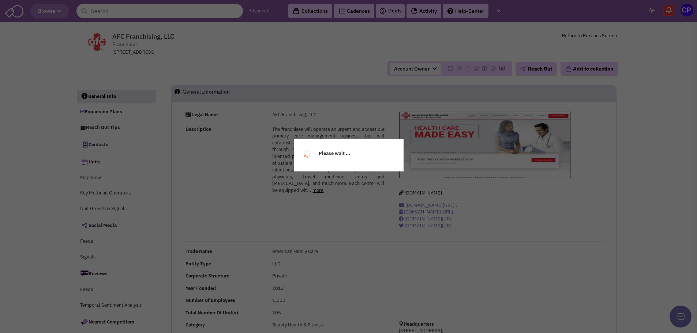
select select
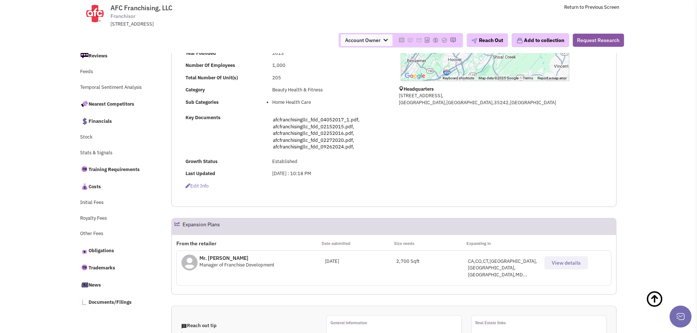
scroll to position [183, 0]
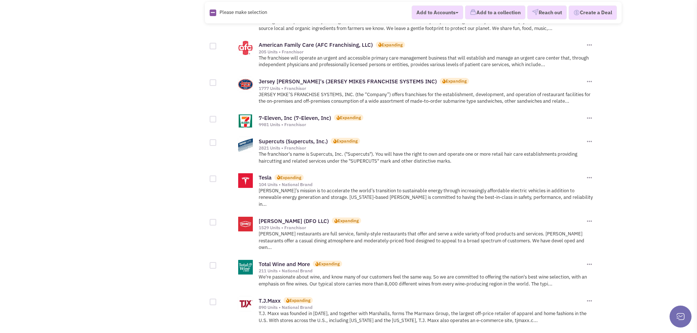
scroll to position [768, 0]
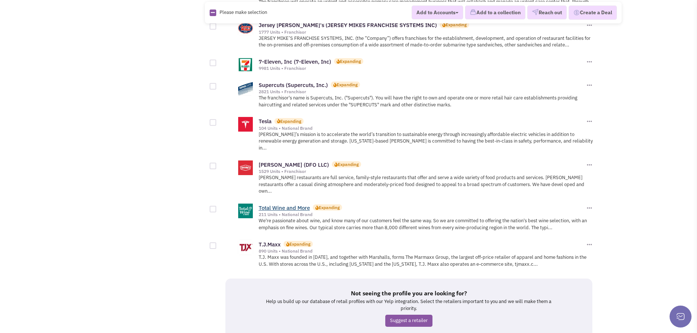
click at [292, 204] on link "Total Wine and More" at bounding box center [284, 207] width 51 height 7
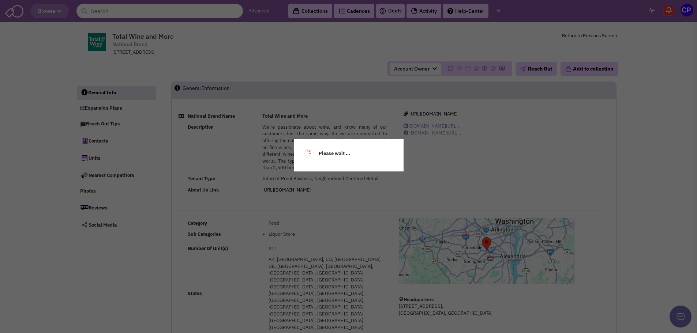
select select
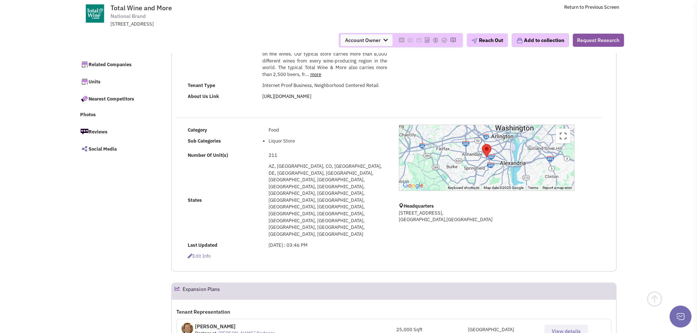
scroll to position [183, 0]
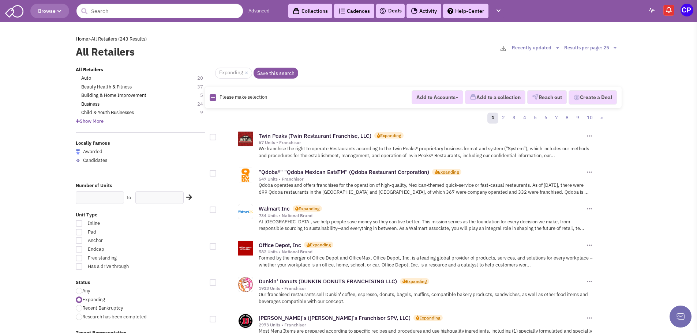
scroll to position [768, 0]
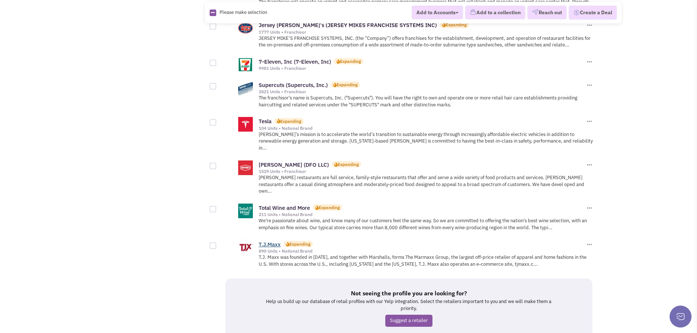
click at [269, 241] on link "T.J.Maxx" at bounding box center [270, 244] width 22 height 7
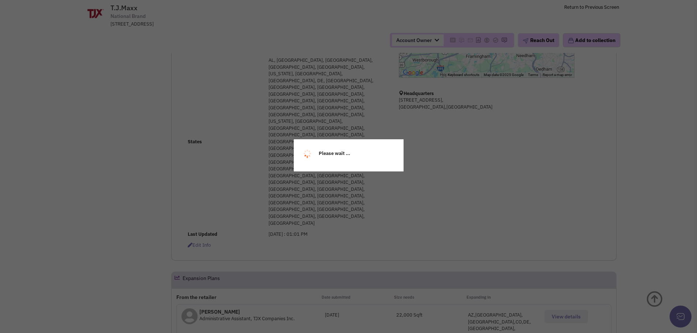
select select
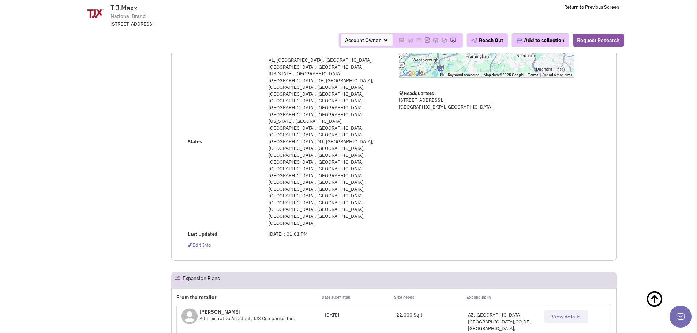
scroll to position [164, 0]
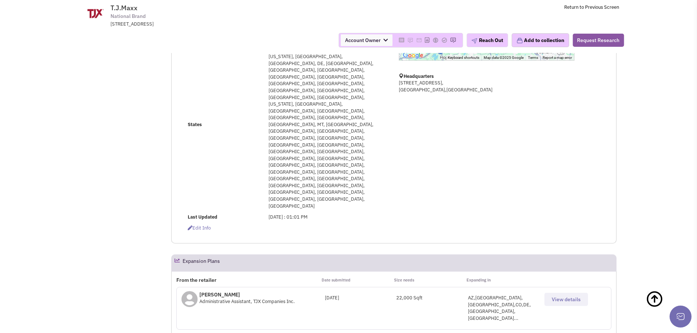
select select
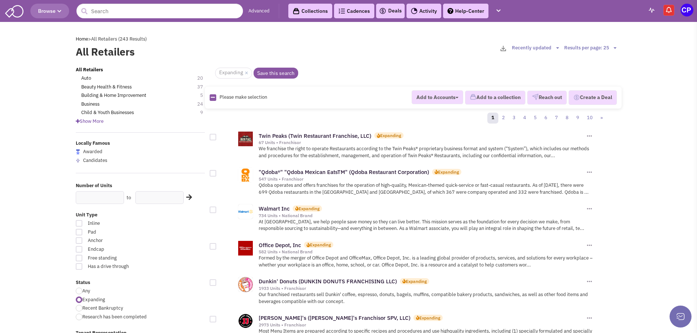
scroll to position [768, 0]
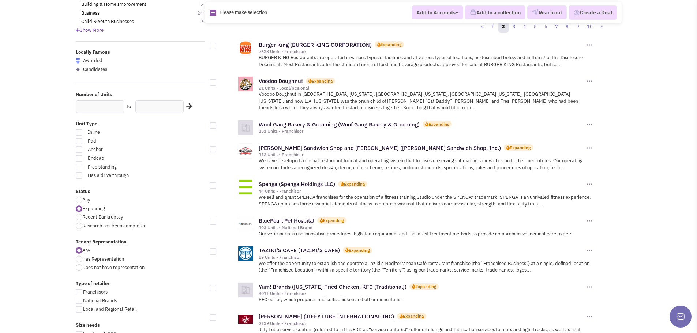
scroll to position [110, 0]
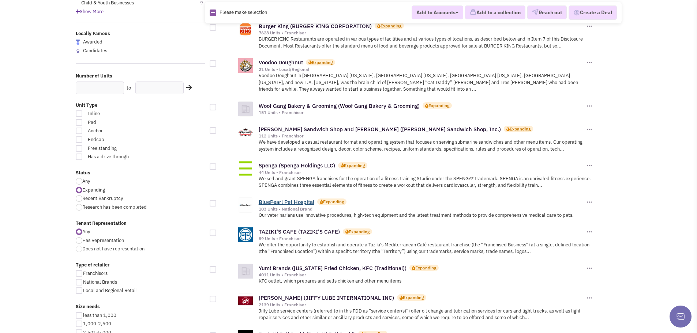
click at [284, 199] on link "BluePearl Pet Hospital" at bounding box center [287, 202] width 56 height 7
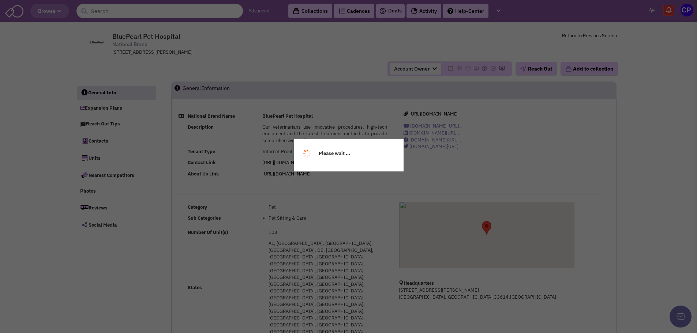
select select
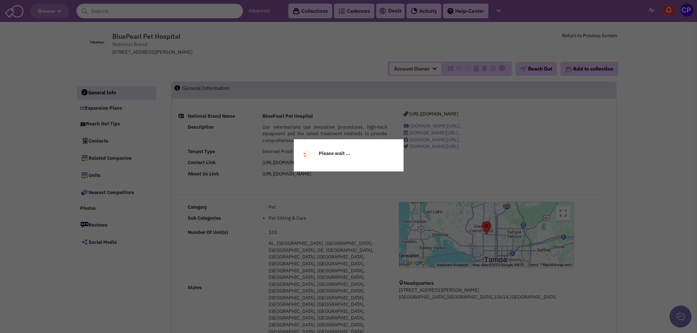
select select
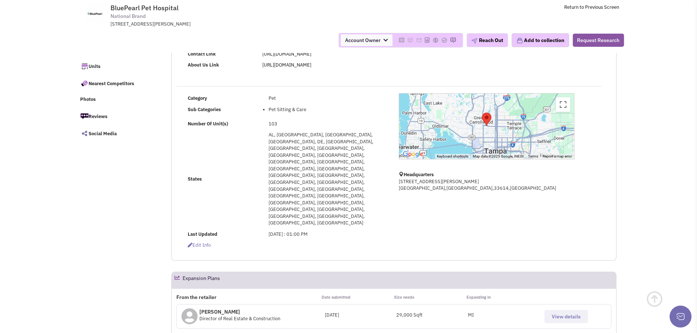
scroll to position [110, 0]
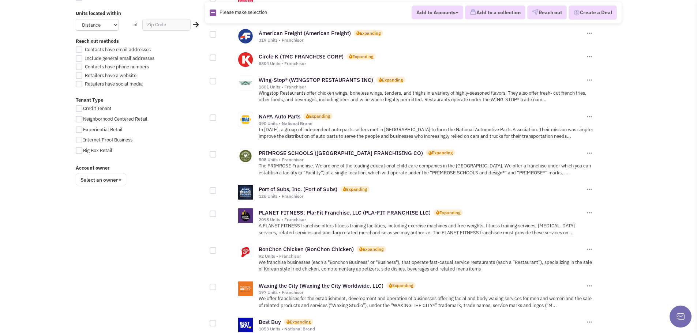
scroll to position [476, 0]
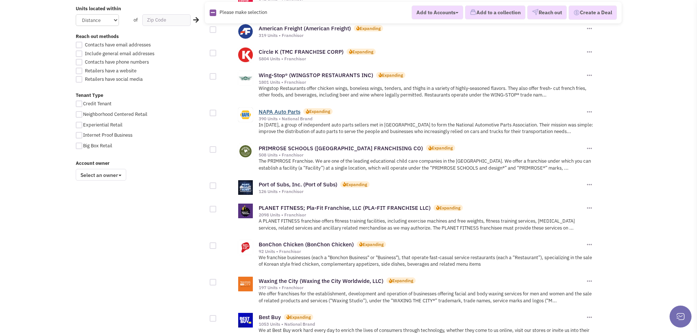
click at [275, 108] on link "NAPA Auto Parts" at bounding box center [280, 111] width 42 height 7
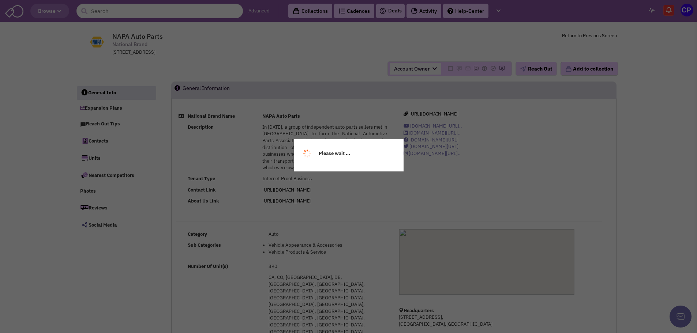
select select
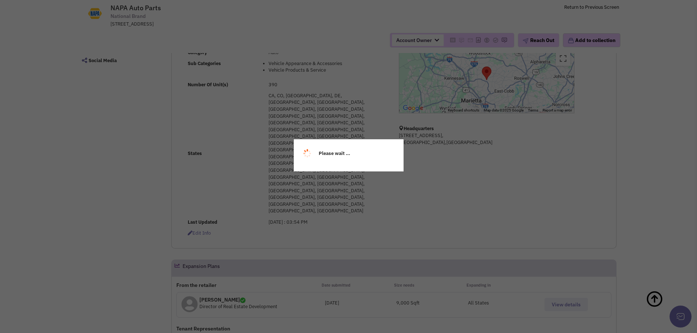
select select
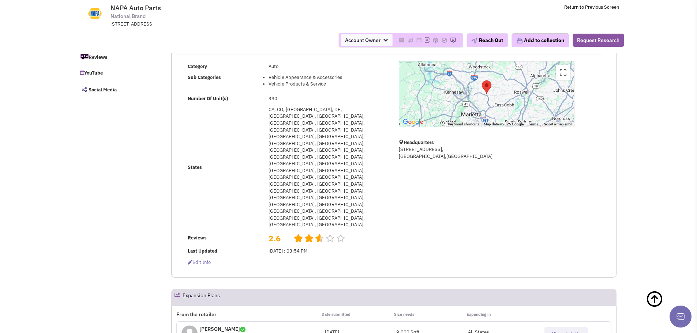
scroll to position [146, 0]
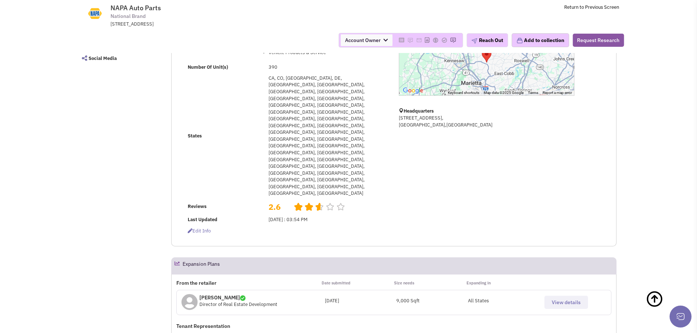
click at [562, 299] on span "View details" at bounding box center [566, 302] width 29 height 7
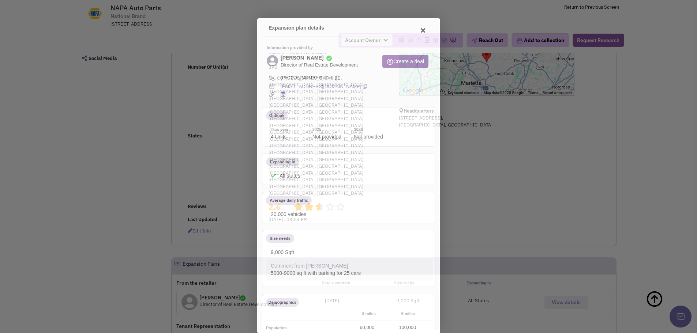
scroll to position [0, 0]
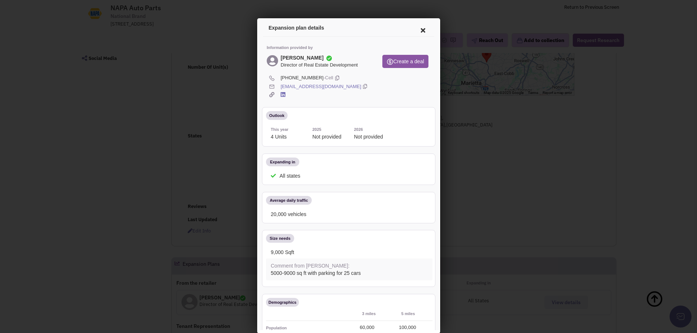
click at [416, 28] on icon at bounding box center [421, 29] width 15 height 18
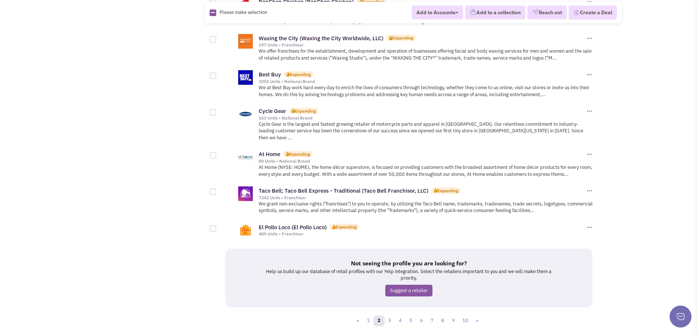
scroll to position [731, 0]
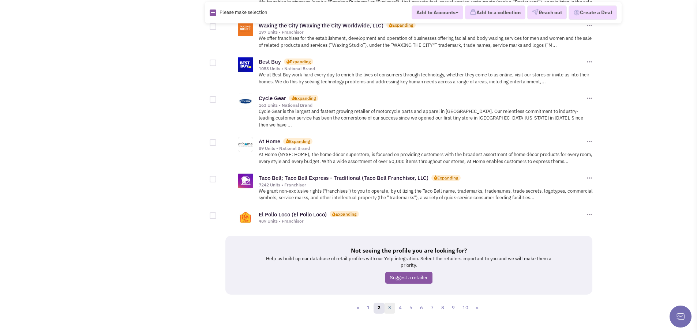
click at [388, 303] on link "3" at bounding box center [389, 308] width 11 height 11
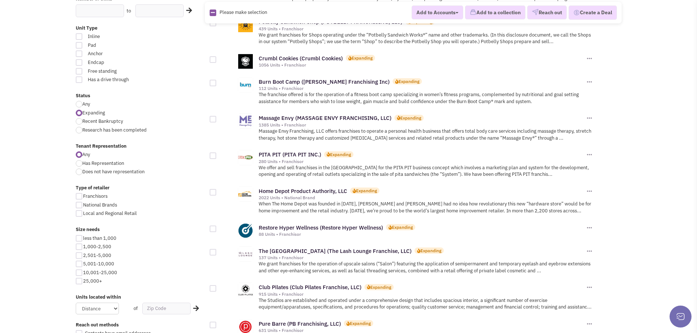
scroll to position [256, 0]
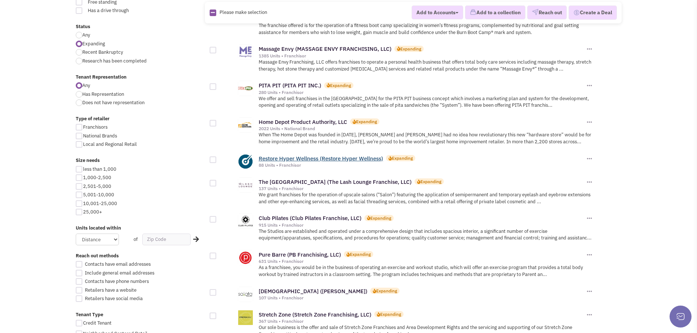
click at [281, 161] on link "Restore Hyper Wellness (Restore Hyper Wellness)" at bounding box center [321, 158] width 124 height 7
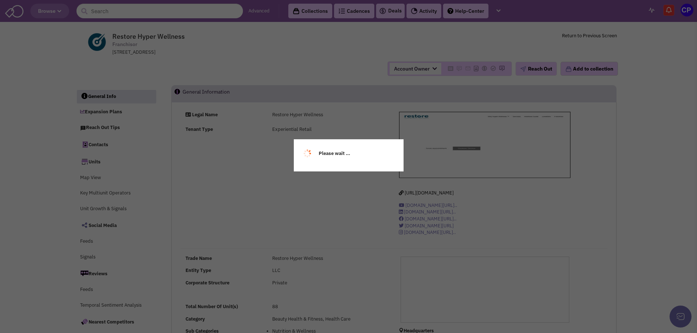
select select
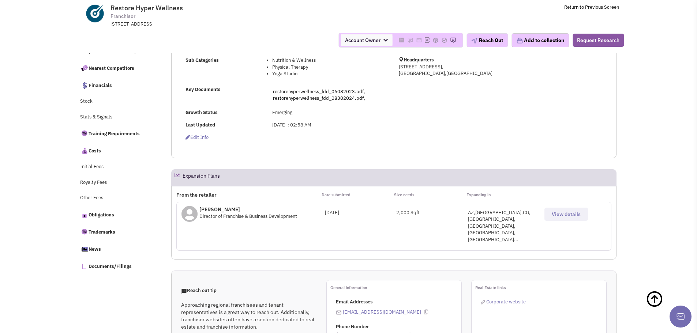
scroll to position [219, 0]
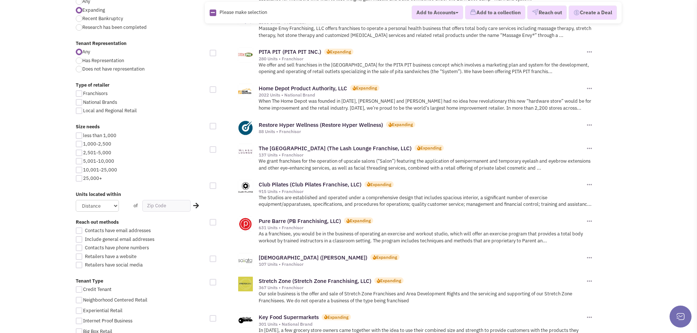
scroll to position [366, 0]
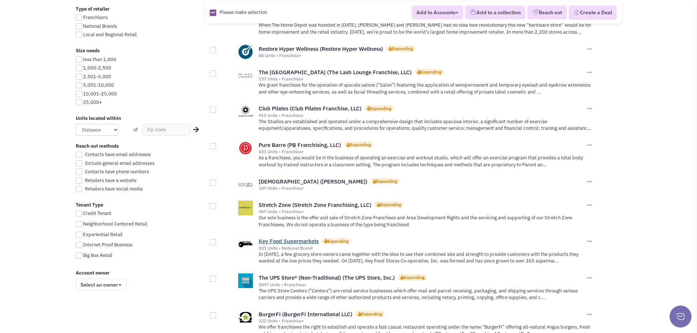
click at [286, 241] on link "Key Food Supermarkets" at bounding box center [289, 241] width 60 height 7
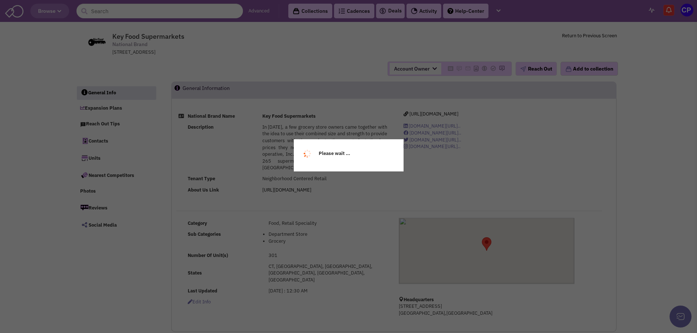
select select
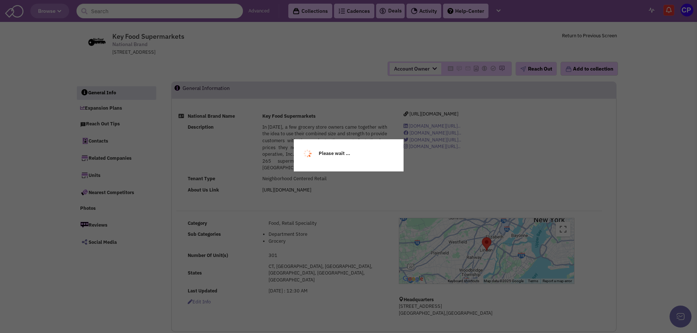
select select
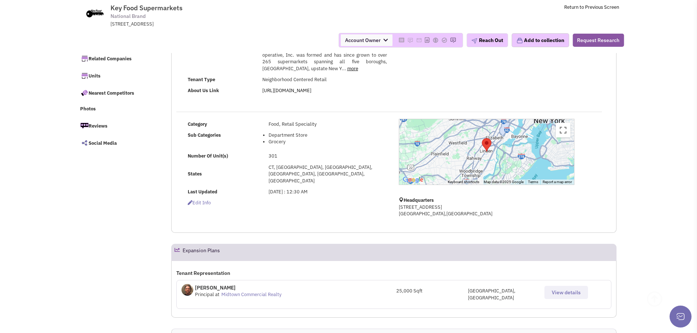
scroll to position [146, 0]
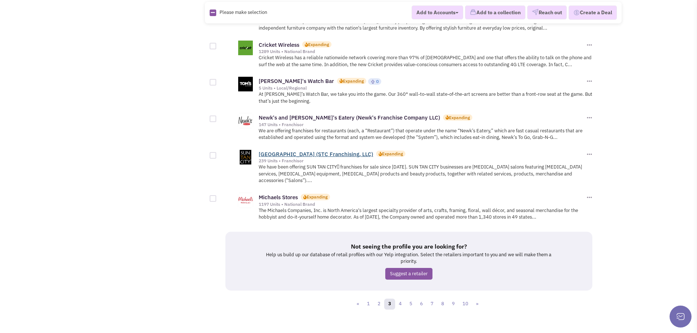
scroll to position [771, 0]
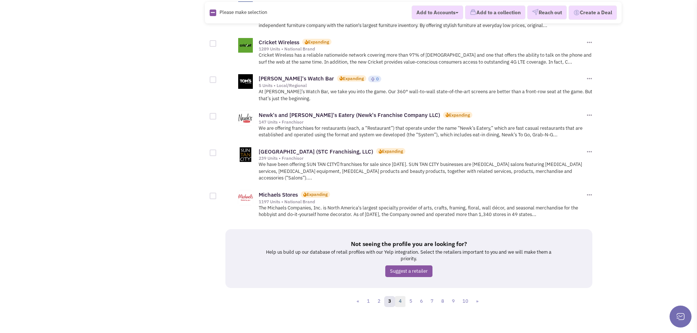
click at [401, 297] on link "4" at bounding box center [400, 301] width 11 height 11
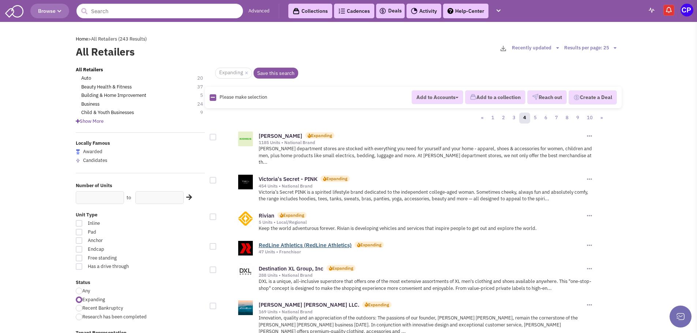
click at [285, 242] on link "RedLine Athletics (RedLine Athletics)" at bounding box center [305, 245] width 93 height 7
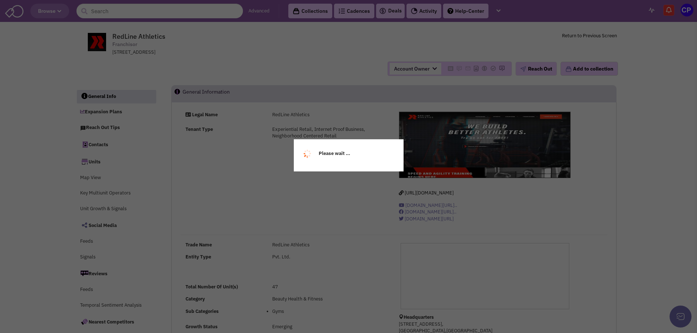
select select
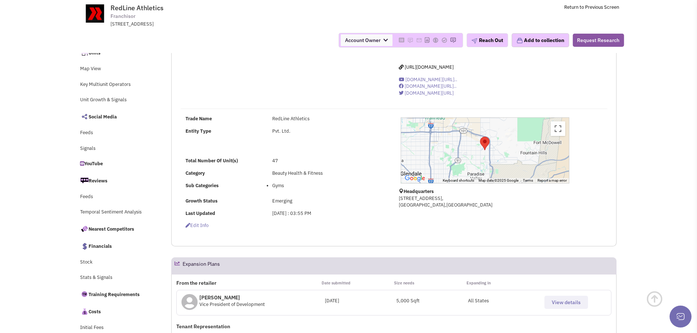
scroll to position [73, 0]
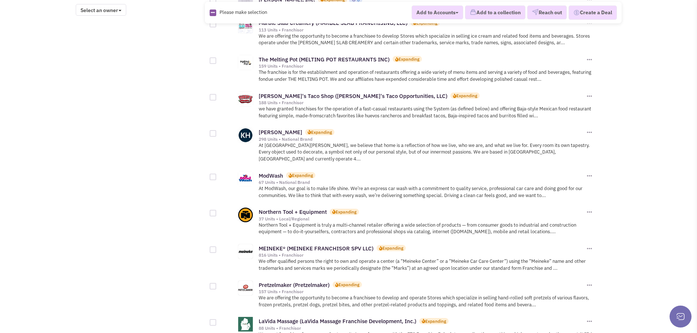
scroll to position [658, 0]
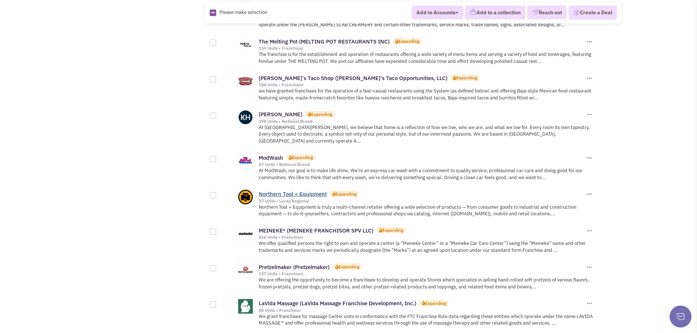
click at [273, 191] on link "Northern Tool + Equipment" at bounding box center [293, 194] width 68 height 7
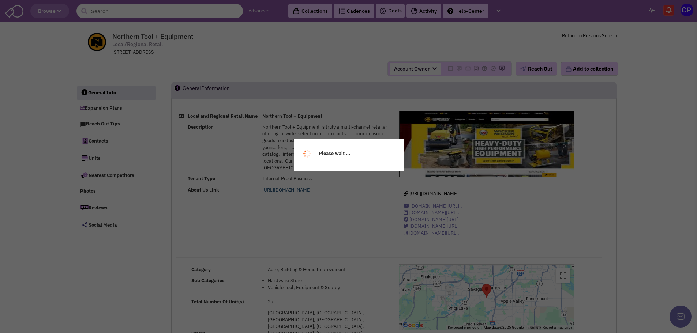
select select
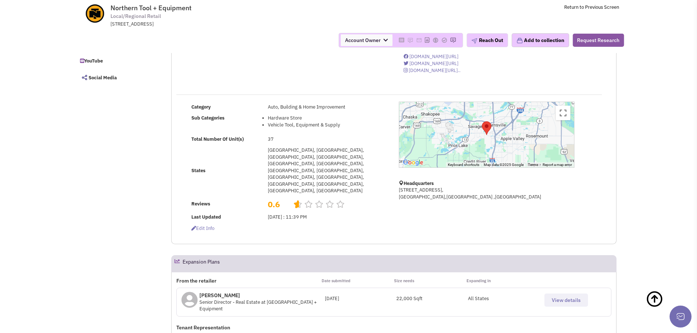
scroll to position [127, 0]
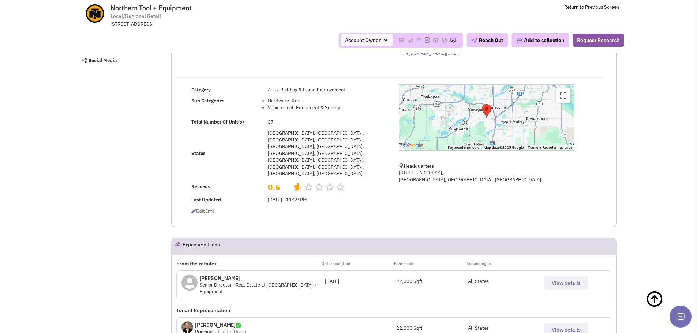
select select
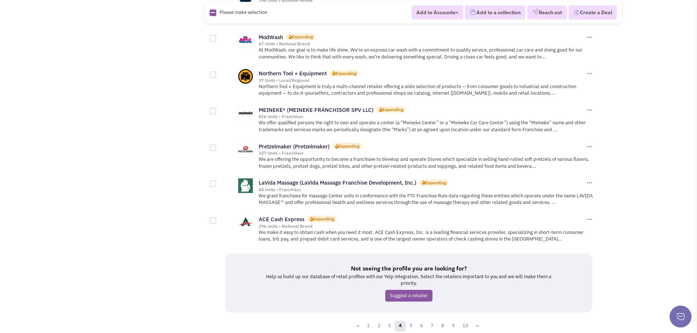
scroll to position [784, 0]
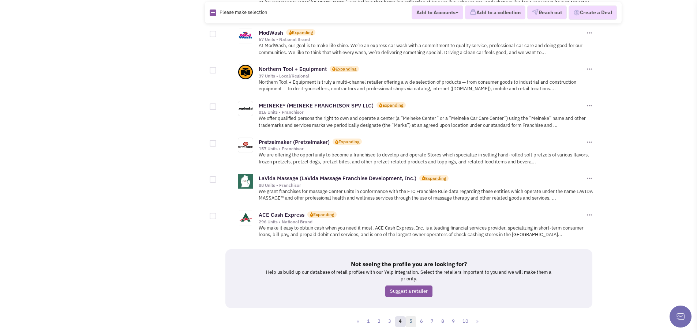
click at [413, 316] on link "5" at bounding box center [410, 321] width 11 height 11
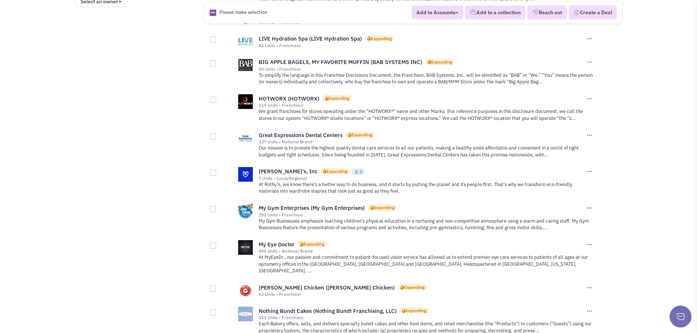
scroll to position [658, 0]
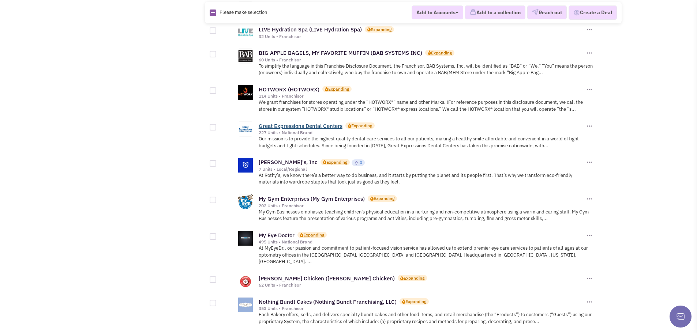
click at [303, 123] on link "Great Expressions Dental Centers" at bounding box center [301, 126] width 84 height 7
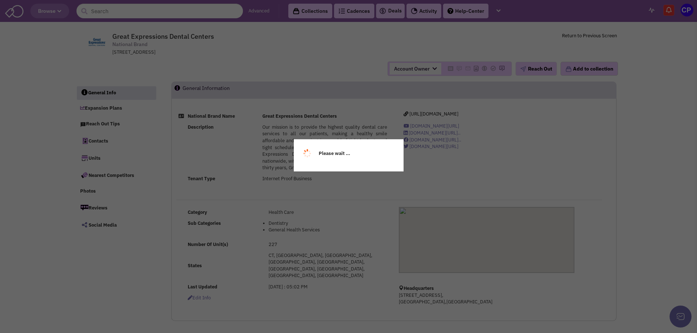
select select
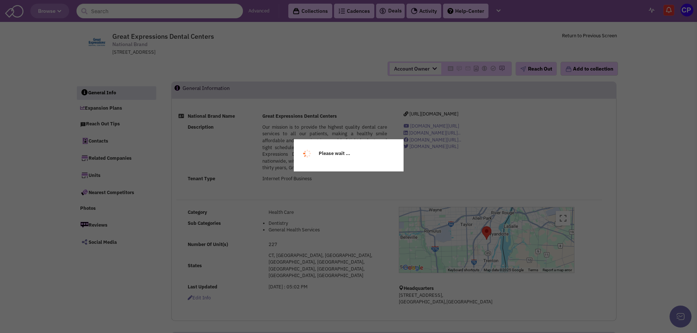
select select
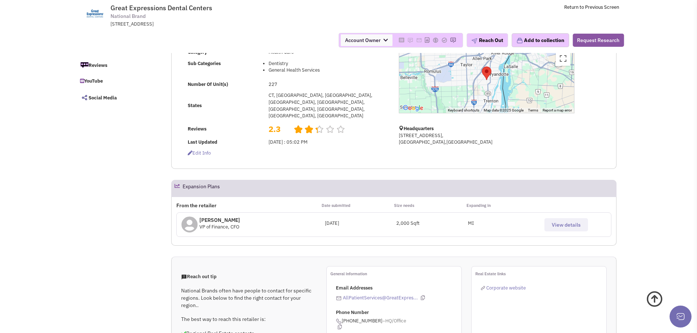
scroll to position [110, 0]
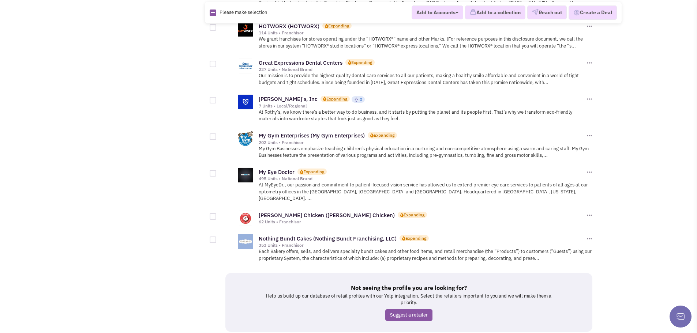
scroll to position [732, 0]
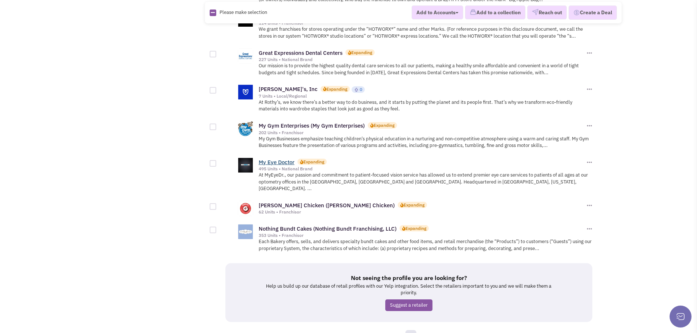
click at [277, 159] on link "My Eye Doctor" at bounding box center [277, 162] width 36 height 7
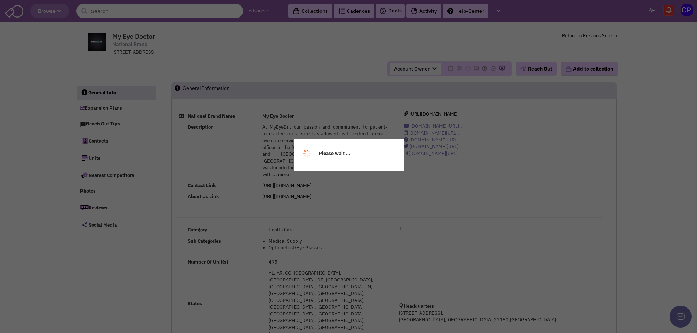
select select
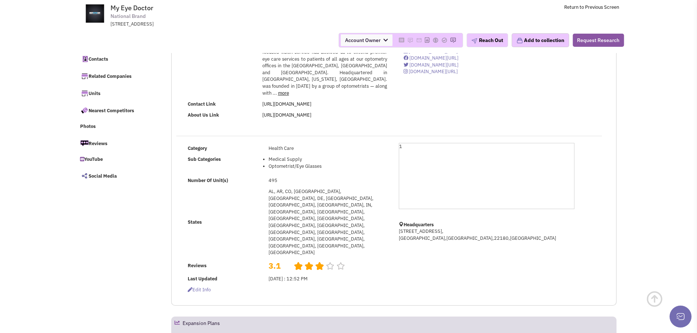
scroll to position [73, 0]
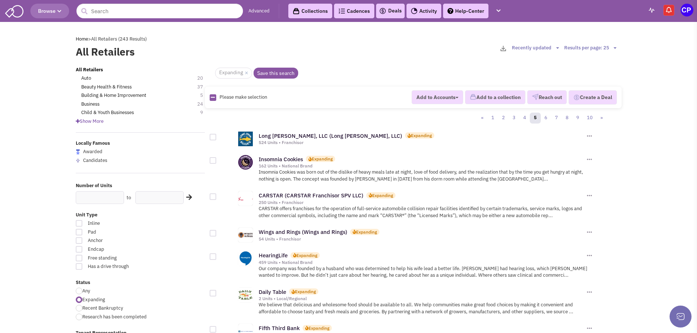
scroll to position [732, 0]
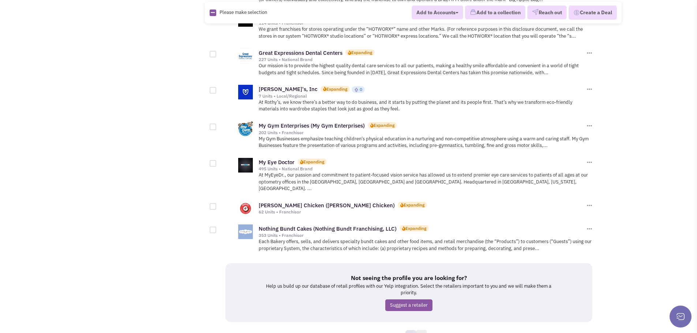
click at [421, 330] on link "6" at bounding box center [421, 335] width 11 height 11
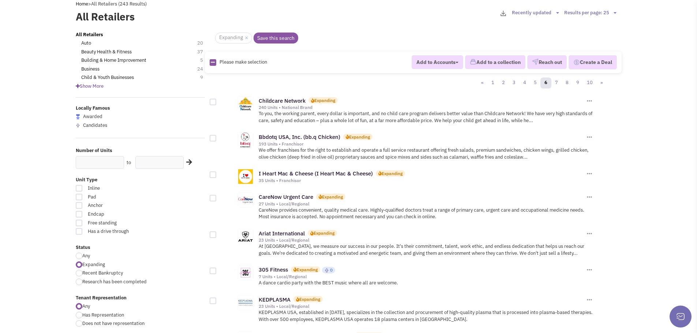
scroll to position [73, 0]
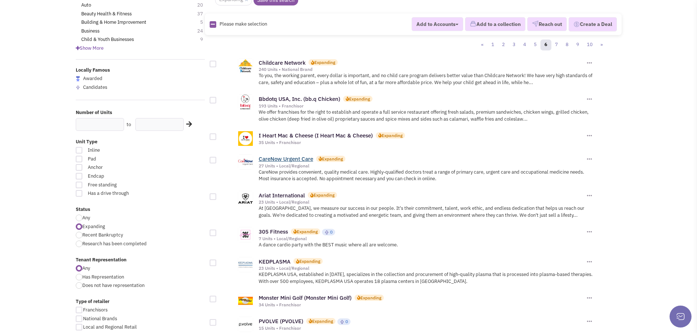
click at [278, 159] on link "CareNow Urgent Care" at bounding box center [286, 158] width 55 height 7
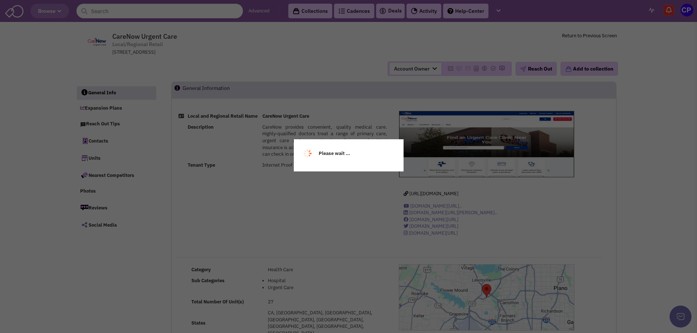
select select
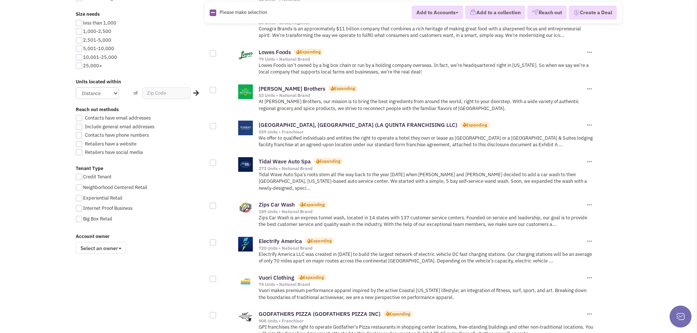
scroll to position [512, 0]
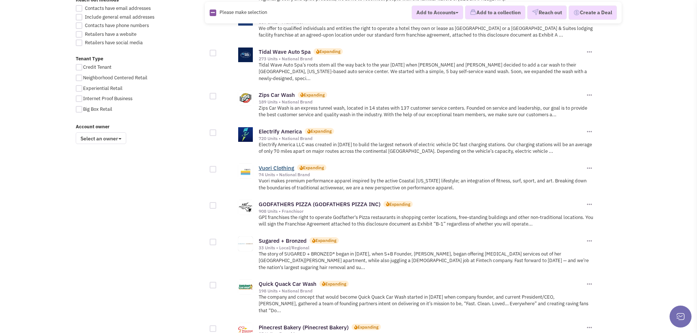
click at [267, 165] on link "Vuori Clothing" at bounding box center [276, 168] width 35 height 7
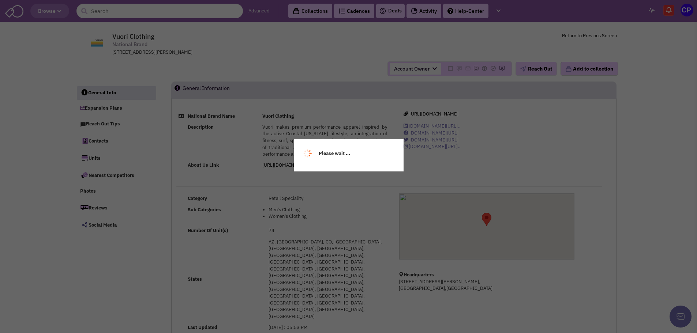
select select
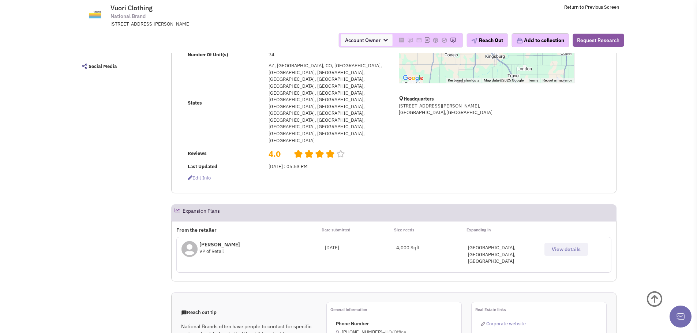
scroll to position [146, 0]
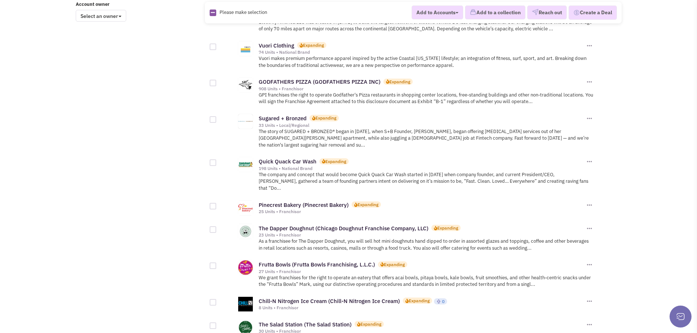
scroll to position [658, 0]
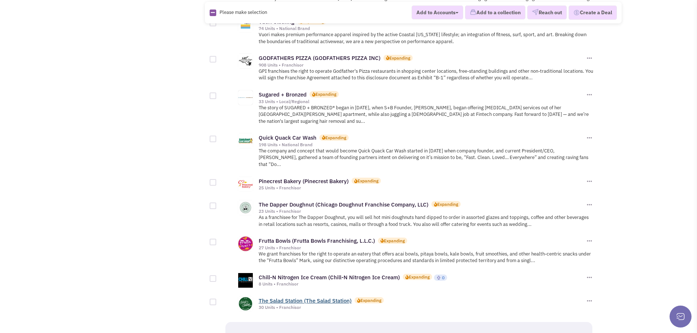
click at [287, 297] on link "The Salad Station (The Salad Station)" at bounding box center [305, 300] width 93 height 7
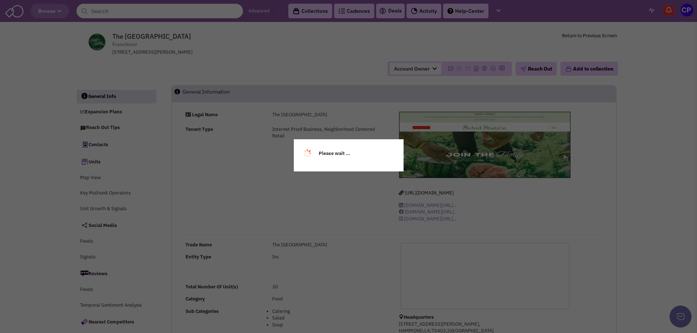
select select
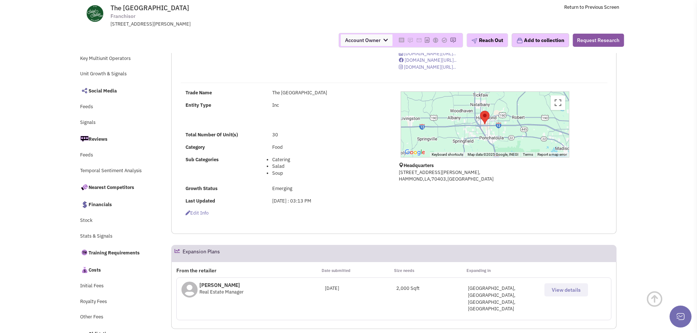
scroll to position [110, 0]
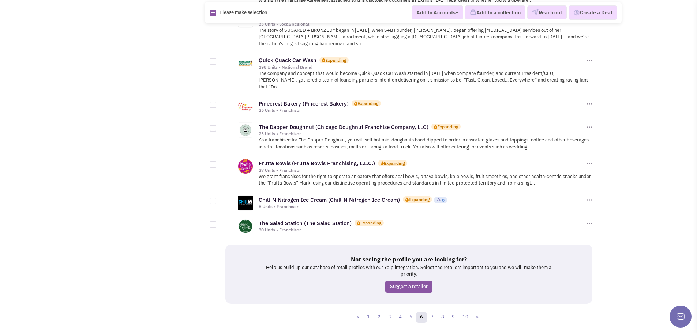
scroll to position [738, 0]
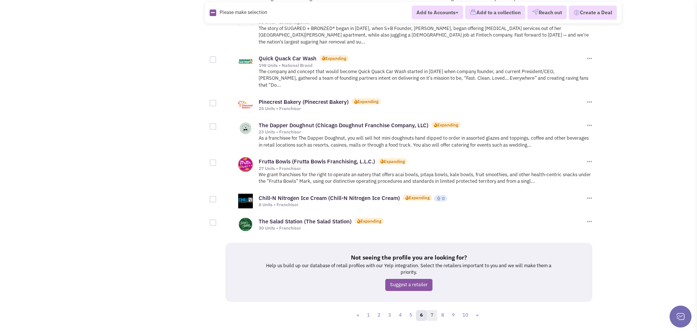
click at [431, 310] on link "7" at bounding box center [432, 315] width 11 height 11
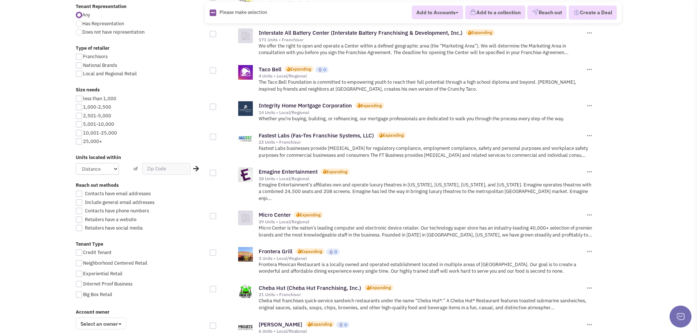
scroll to position [329, 0]
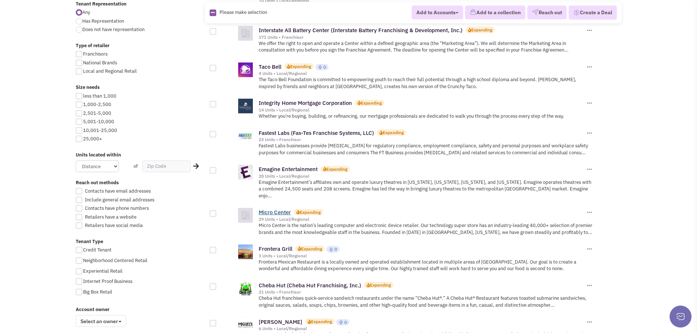
click at [277, 209] on link "Micro Center" at bounding box center [275, 212] width 32 height 7
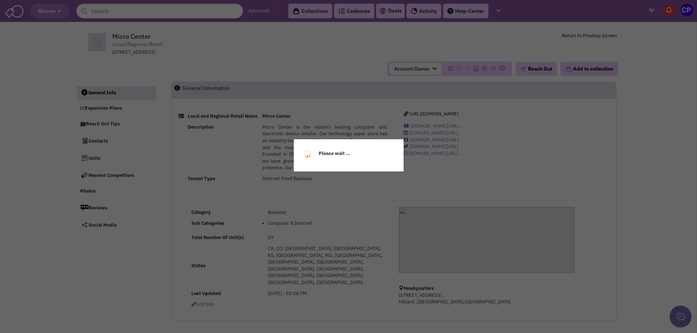
select select
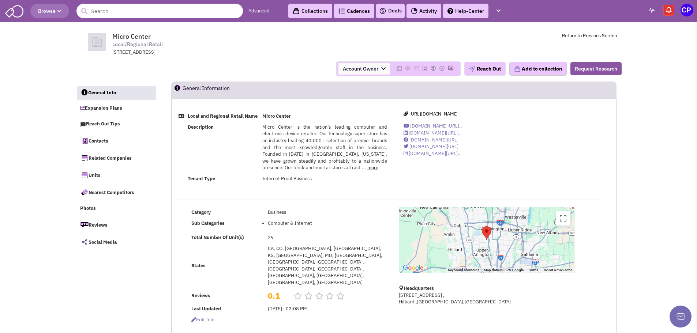
scroll to position [110, 0]
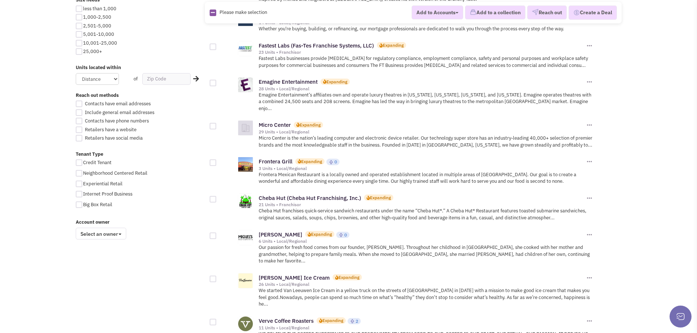
scroll to position [439, 0]
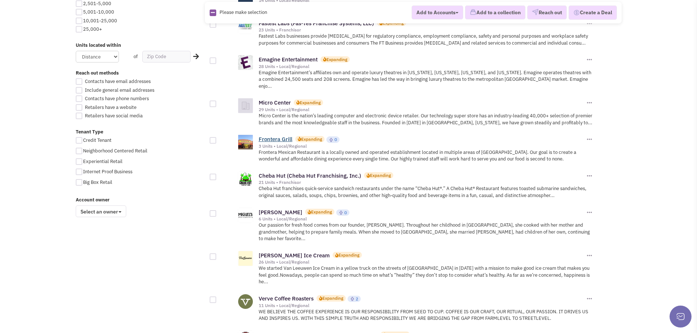
click at [270, 136] on link "Frontera Grill" at bounding box center [276, 139] width 34 height 7
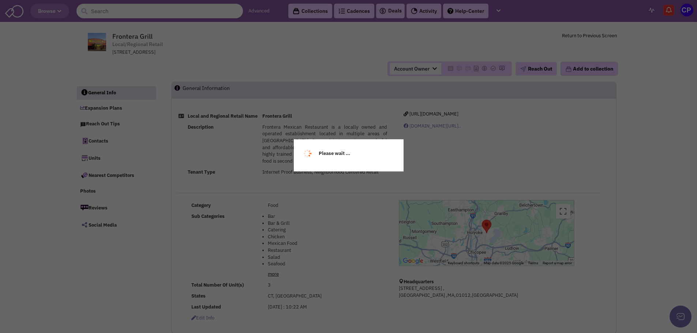
select select
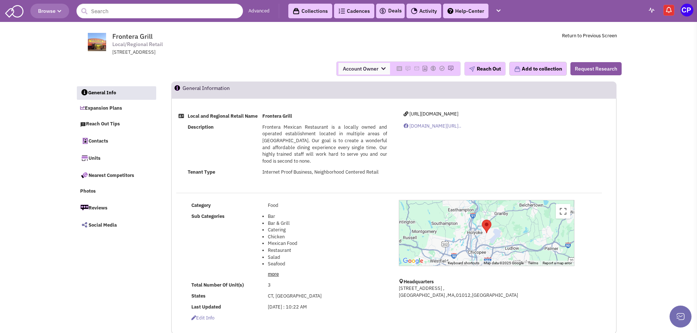
select select
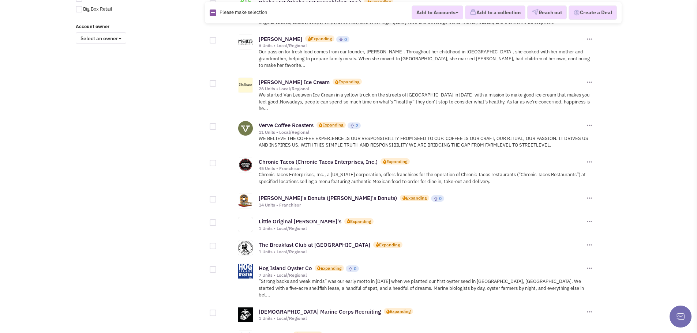
scroll to position [719, 0]
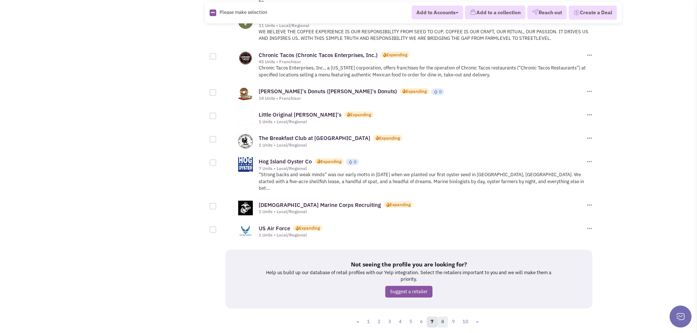
click at [439, 317] on link "8" at bounding box center [442, 322] width 11 height 11
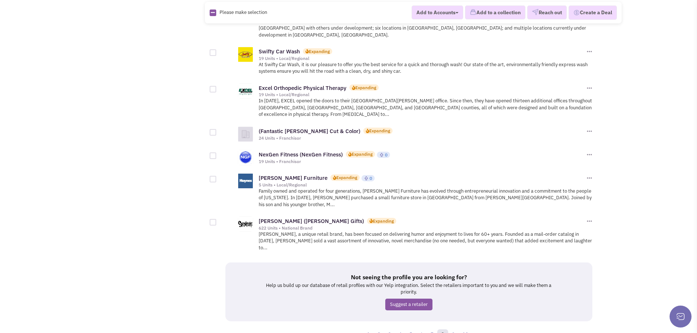
scroll to position [706, 0]
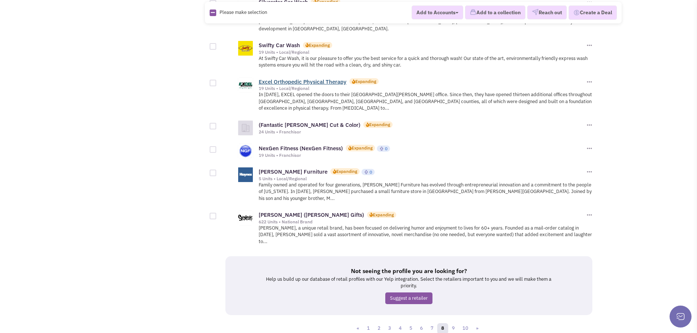
click at [277, 78] on link "Excel Orthopedic Physical Therapy" at bounding box center [303, 81] width 88 height 7
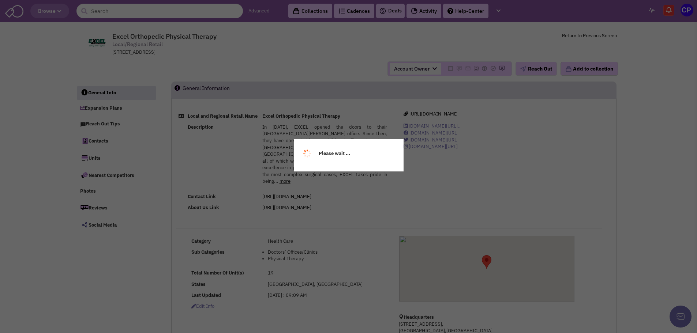
select select
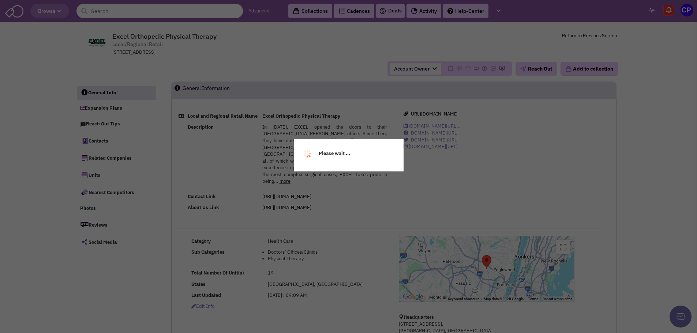
select select
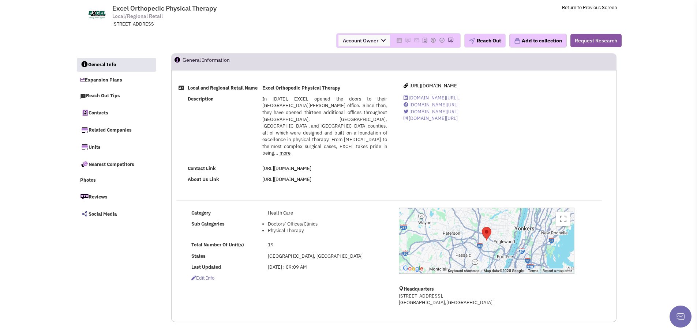
scroll to position [37, 0]
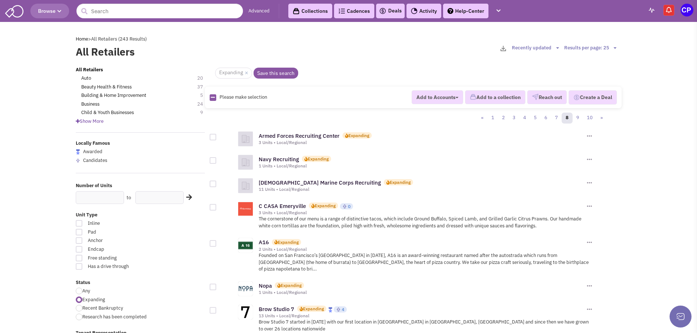
scroll to position [706, 0]
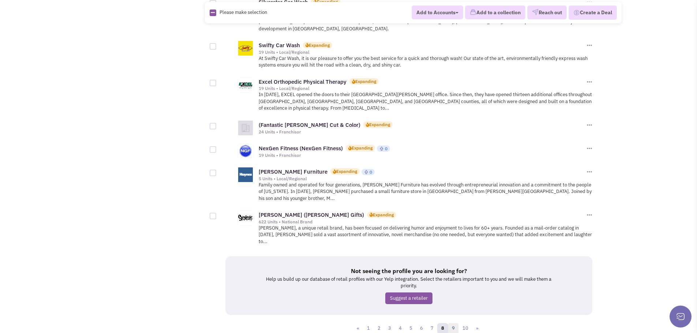
click at [456, 323] on link "9" at bounding box center [453, 328] width 11 height 11
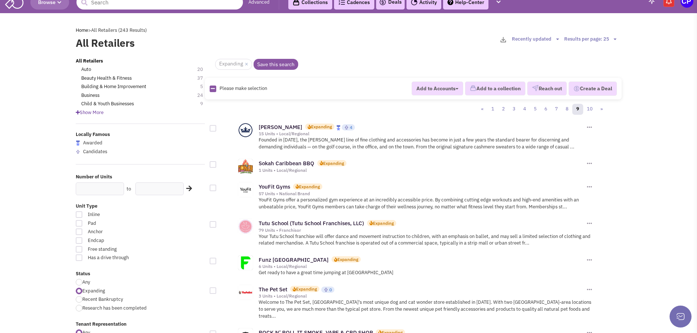
scroll to position [73, 0]
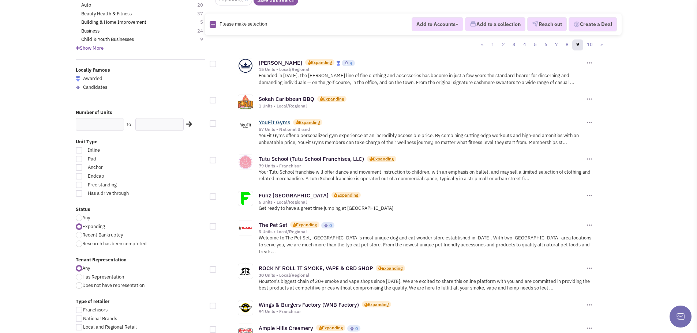
click at [270, 124] on link "YouFit Gyms" at bounding box center [274, 122] width 31 height 7
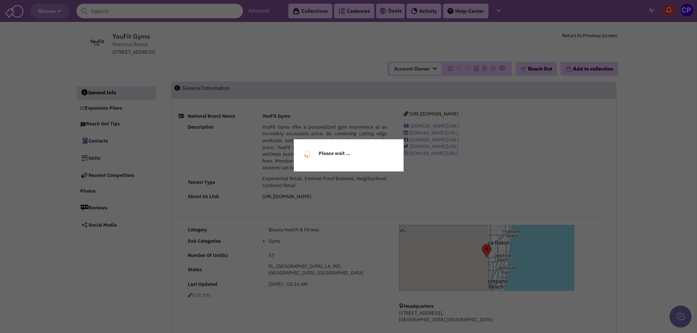
select select
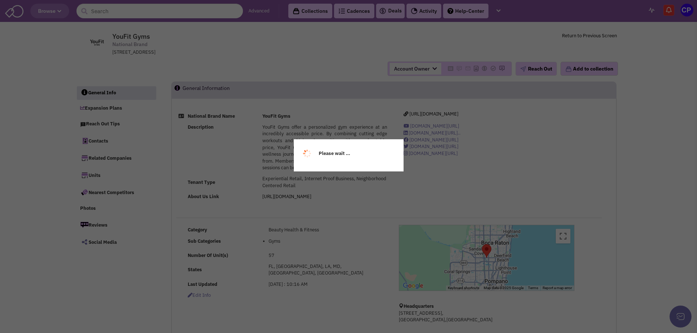
select select
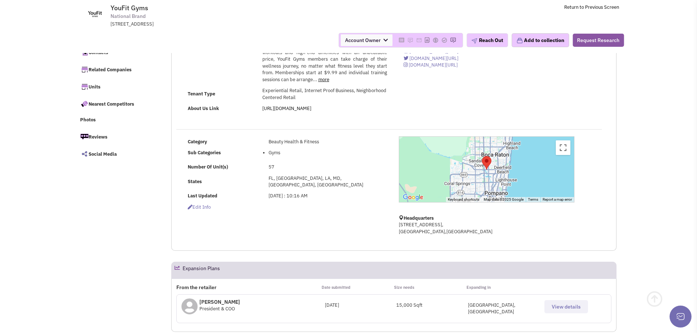
scroll to position [146, 0]
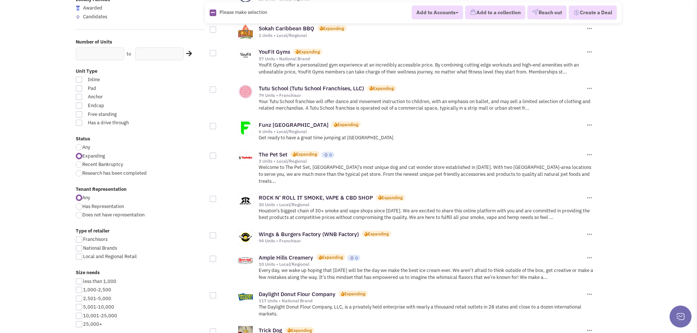
scroll to position [183, 0]
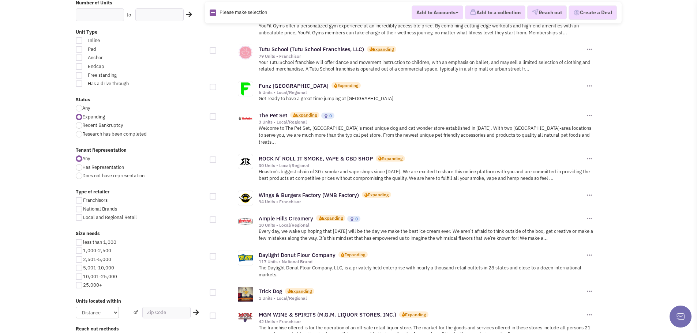
click at [82, 270] on div at bounding box center [79, 268] width 7 height 7
click at [83, 270] on input "5,001-10,000" at bounding box center [85, 268] width 5 height 5
checkbox input "true"
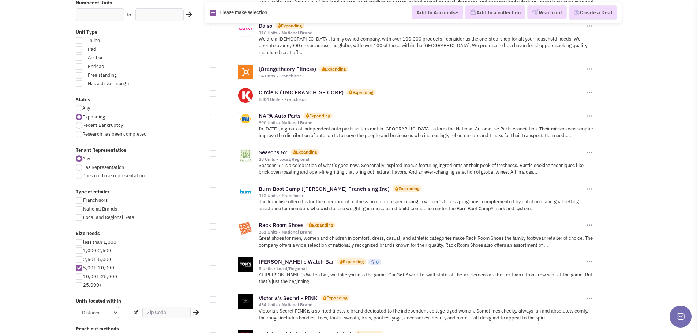
scroll to position [110, 0]
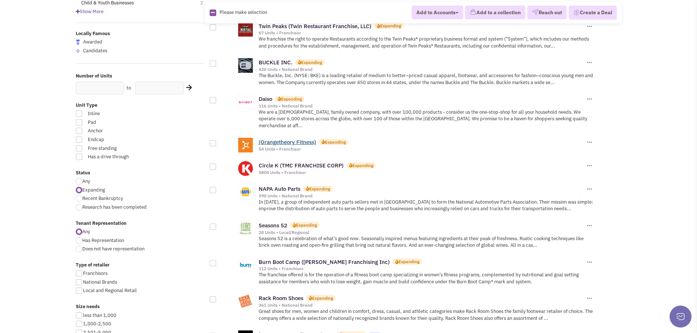
click at [280, 139] on link "(Orangetheory Fitness)" at bounding box center [287, 142] width 57 height 7
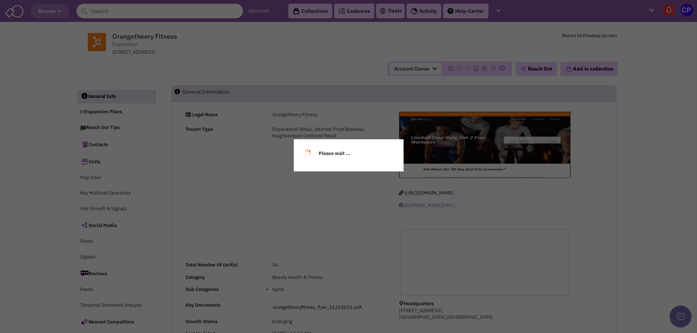
select select
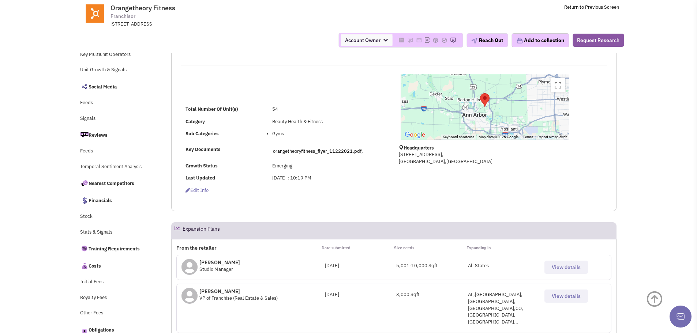
scroll to position [146, 0]
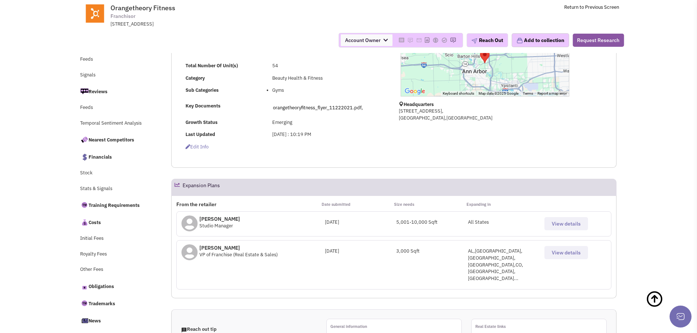
click at [571, 224] on span "View details" at bounding box center [566, 224] width 29 height 7
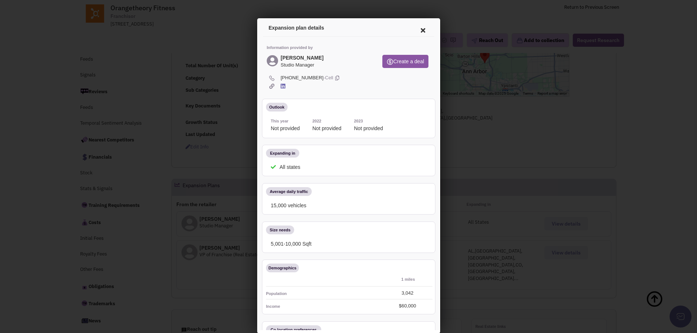
click at [417, 30] on icon at bounding box center [421, 29] width 15 height 18
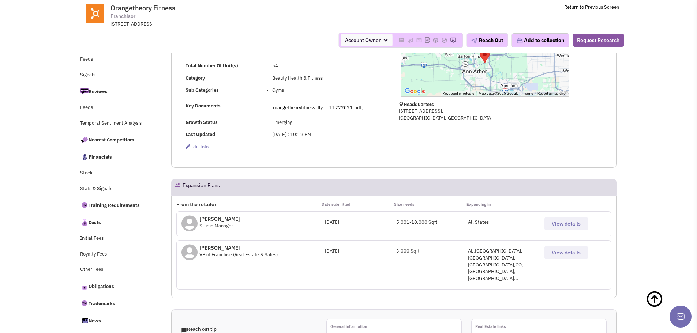
click at [573, 251] on span "View details" at bounding box center [566, 252] width 29 height 7
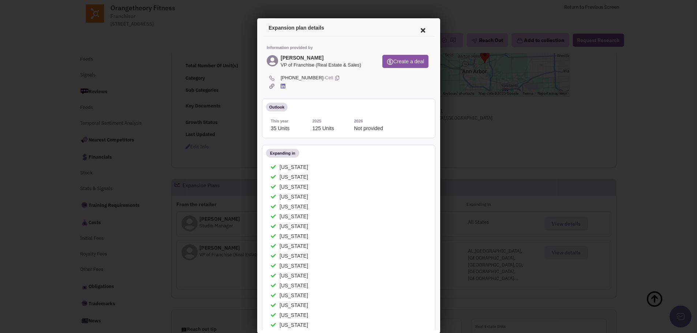
click at [416, 30] on icon at bounding box center [421, 29] width 15 height 18
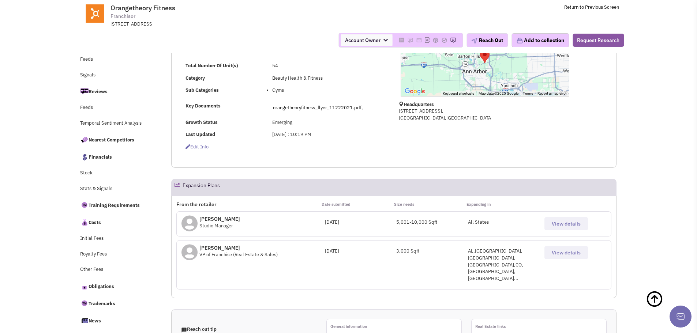
click at [553, 228] on button "View details" at bounding box center [566, 223] width 44 height 13
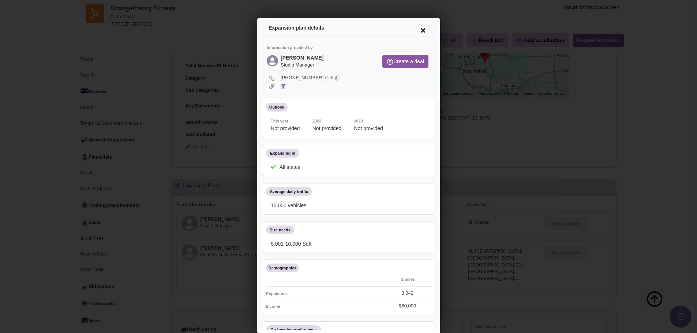
click at [415, 29] on icon at bounding box center [421, 29] width 15 height 18
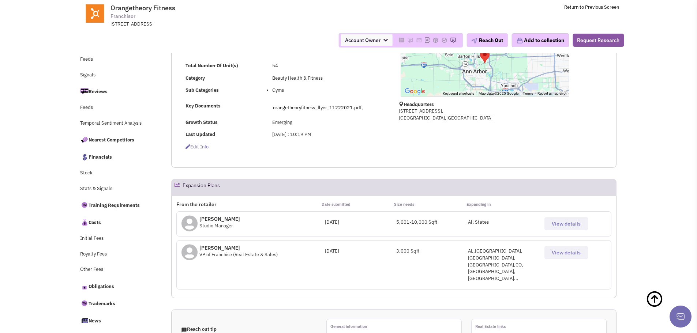
click at [567, 254] on span "View details" at bounding box center [566, 252] width 29 height 7
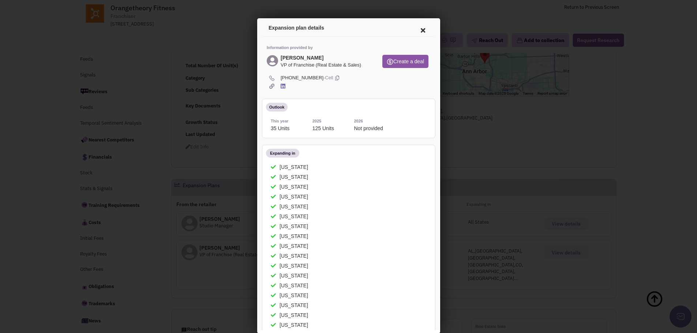
click at [418, 30] on icon at bounding box center [421, 29] width 15 height 18
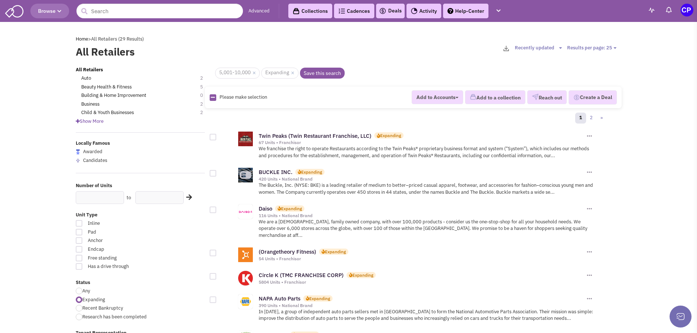
scroll to position [110, 0]
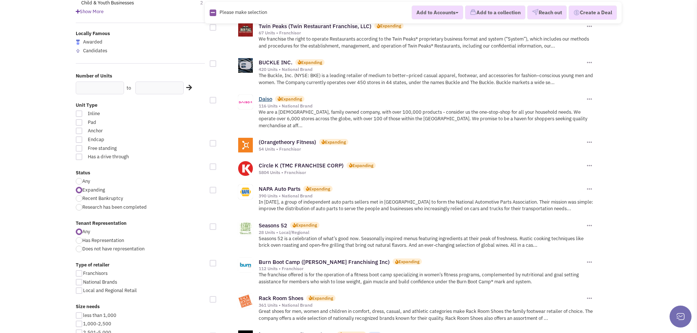
click at [268, 100] on link "Daiso" at bounding box center [266, 98] width 14 height 7
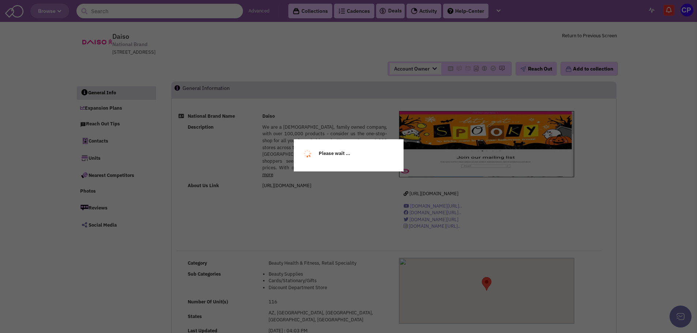
select select
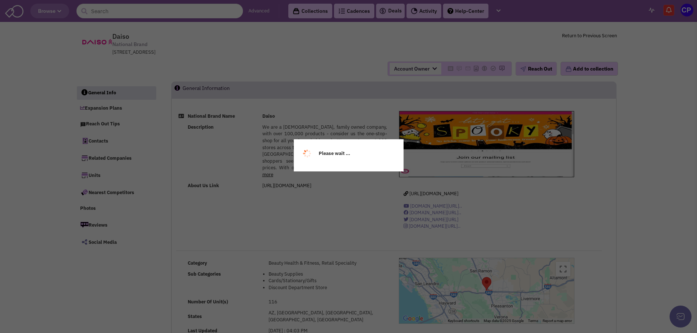
select select
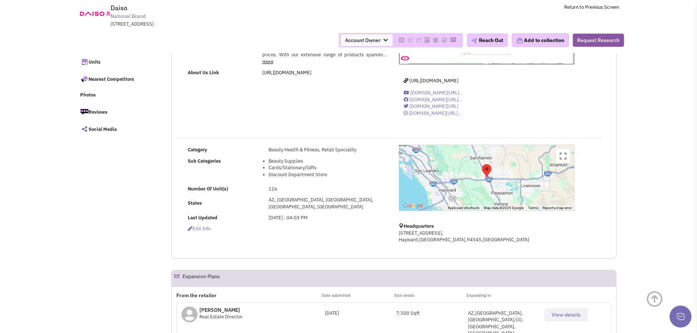
scroll to position [110, 0]
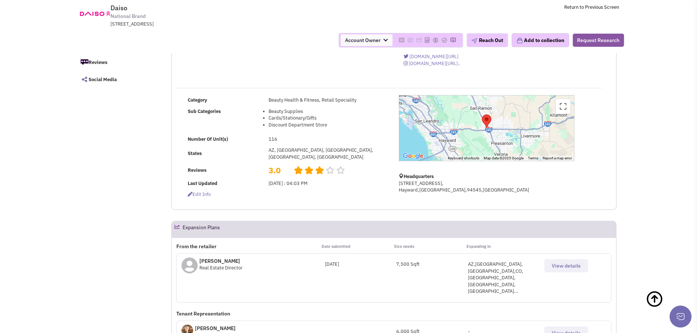
click at [570, 267] on span "View details" at bounding box center [566, 266] width 29 height 7
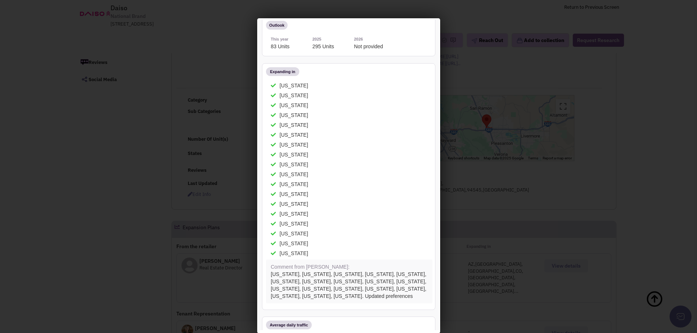
scroll to position [0, 0]
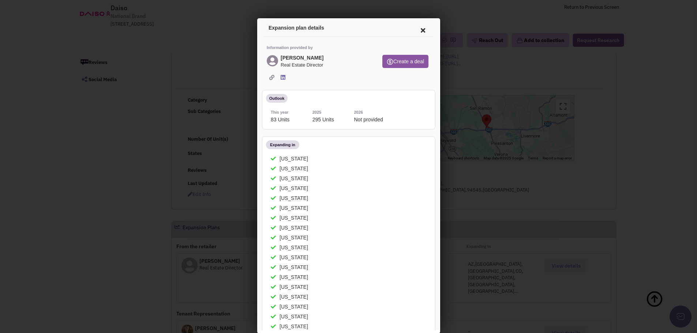
click at [414, 31] on icon at bounding box center [421, 29] width 15 height 18
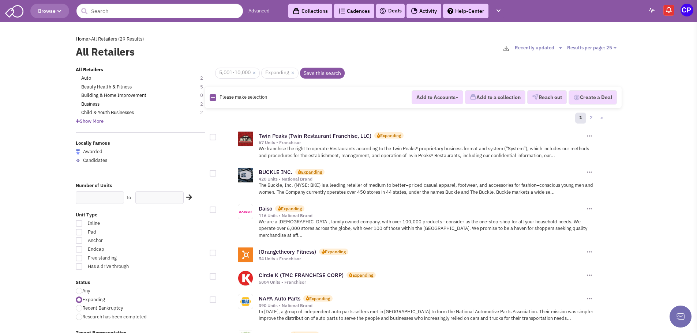
scroll to position [110, 0]
